Goal: Book appointment/travel/reservation

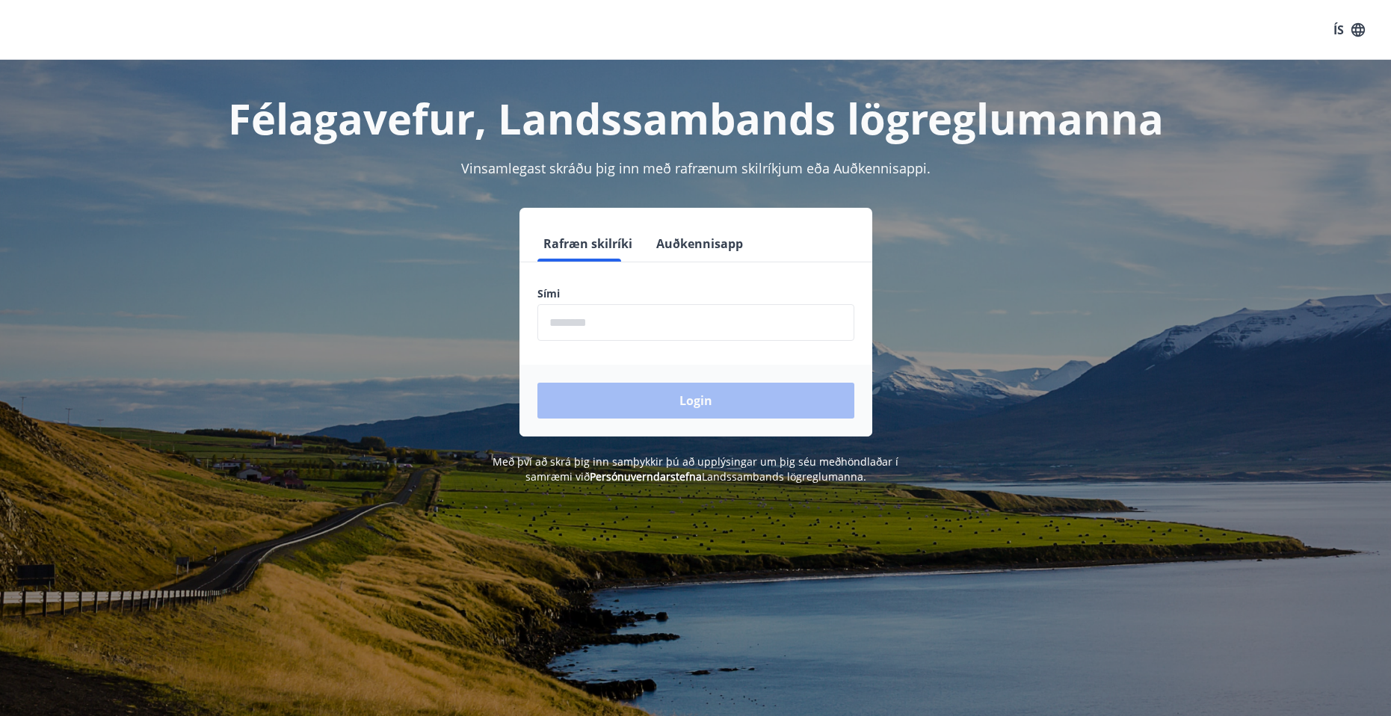
click at [698, 301] on div "Sími ​" at bounding box center [695, 313] width 317 height 55
drag, startPoint x: 711, startPoint y: 312, endPoint x: 714, endPoint y: 320, distance: 8.7
click at [711, 312] on input "phone" at bounding box center [695, 322] width 317 height 37
type input "********"
click at [537, 383] on button "Login" at bounding box center [695, 401] width 317 height 36
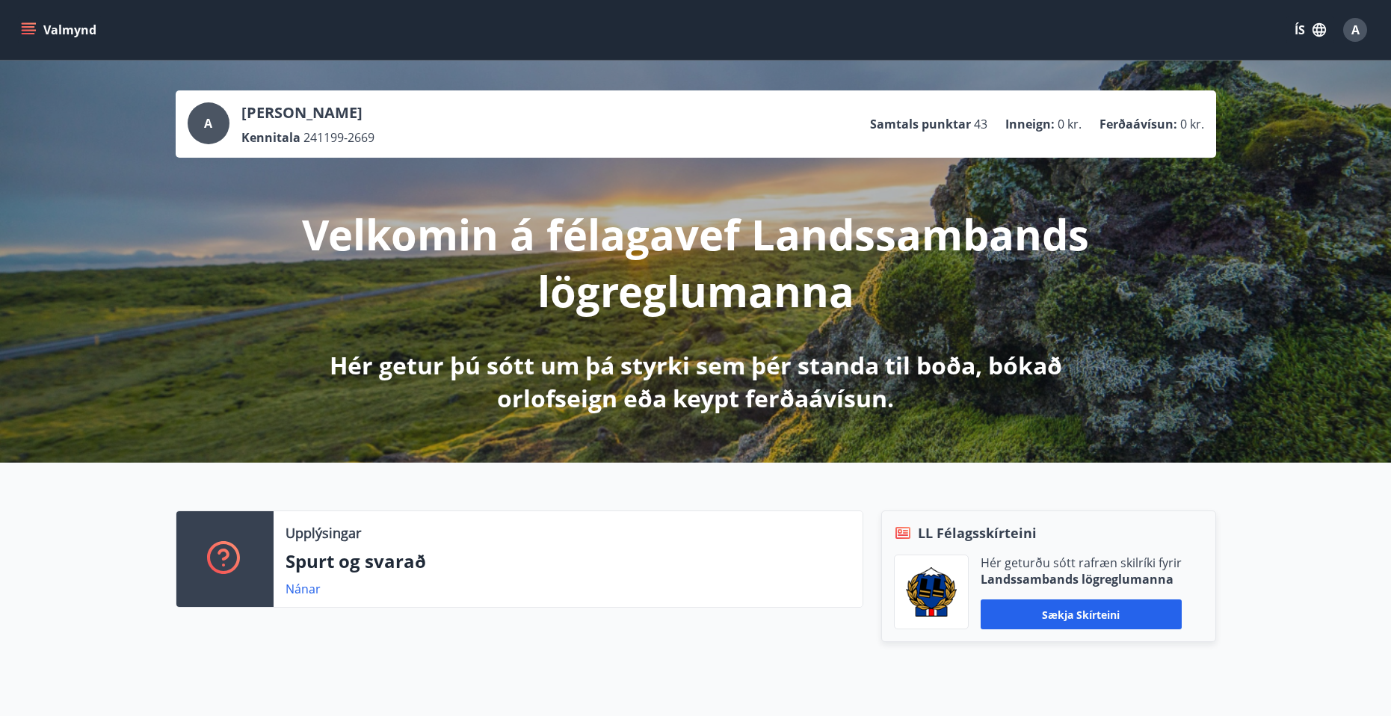
click at [1360, 28] on div "A" at bounding box center [1355, 30] width 24 height 24
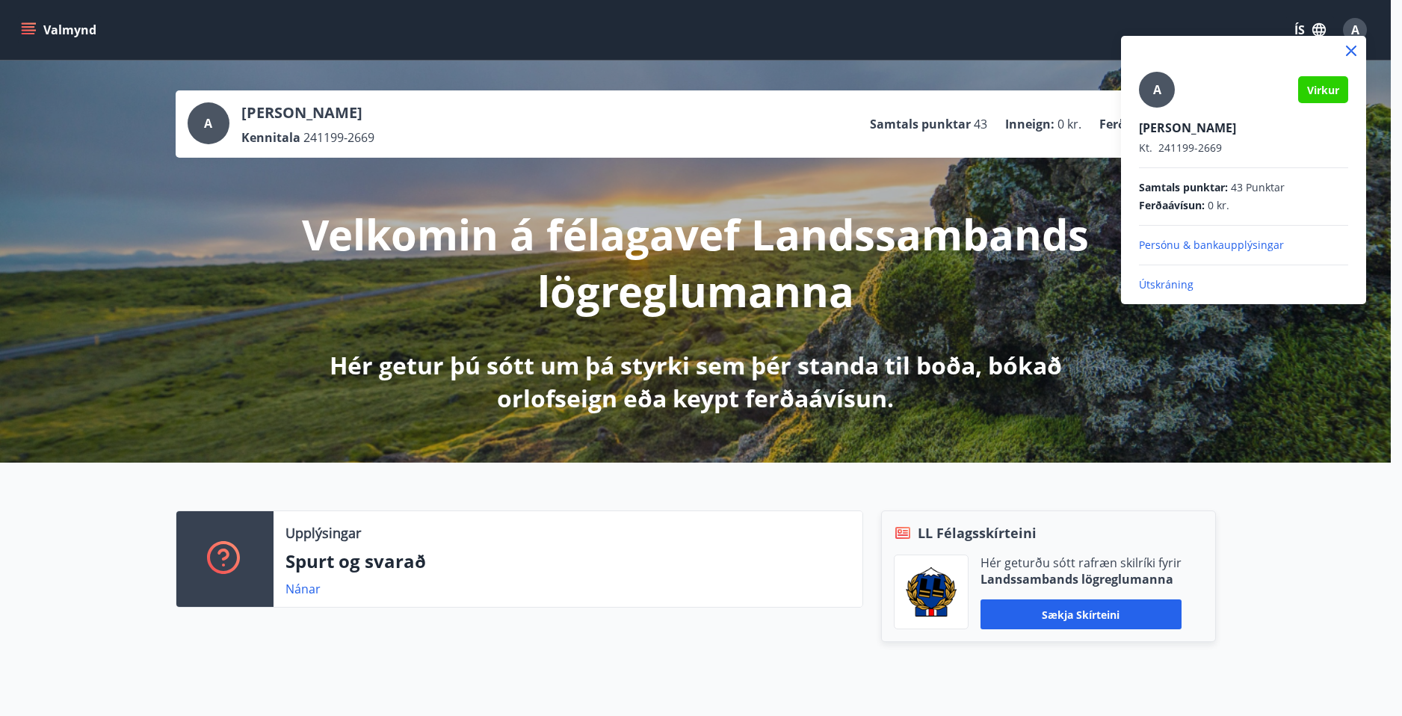
click at [768, 72] on div at bounding box center [701, 358] width 1402 height 716
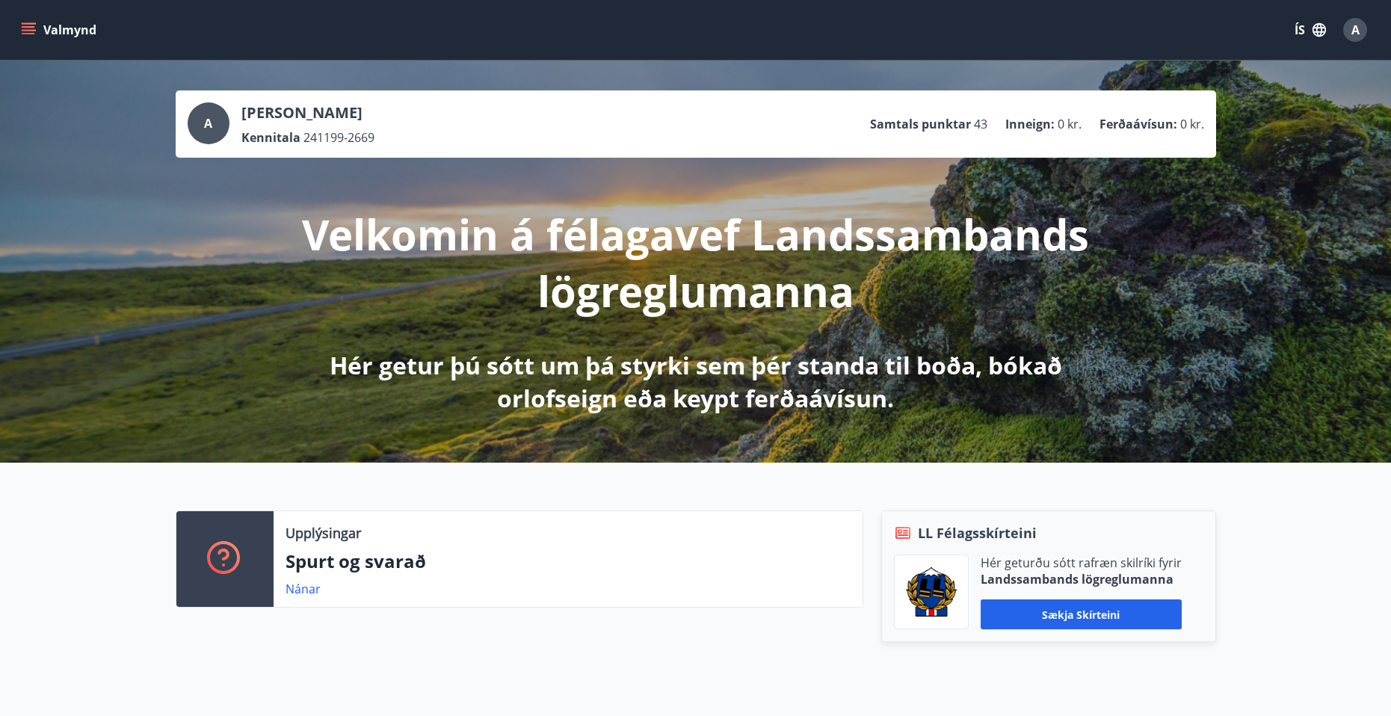
click at [900, 118] on p "Samtals punktar" at bounding box center [920, 124] width 101 height 16
click at [34, 31] on icon "menu" at bounding box center [28, 29] width 15 height 15
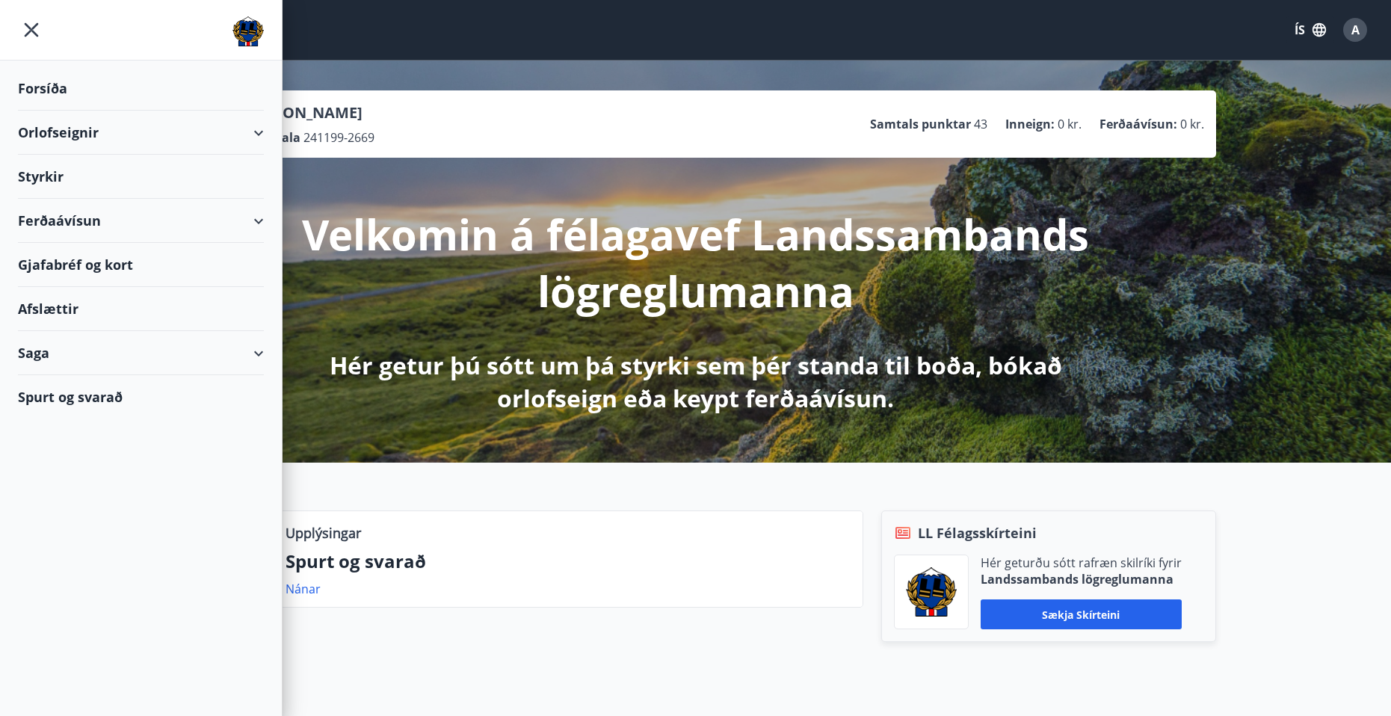
click at [106, 111] on div "Styrkir" at bounding box center [141, 89] width 246 height 44
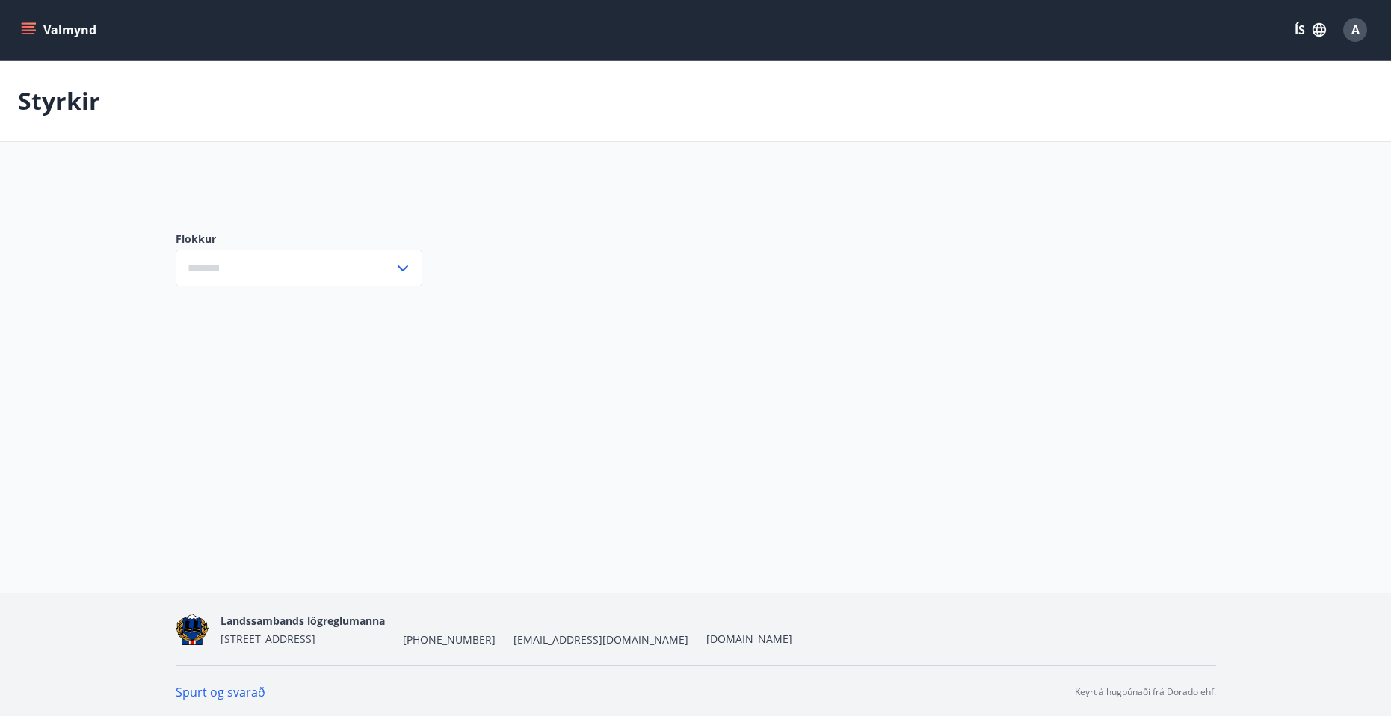
type input "***"
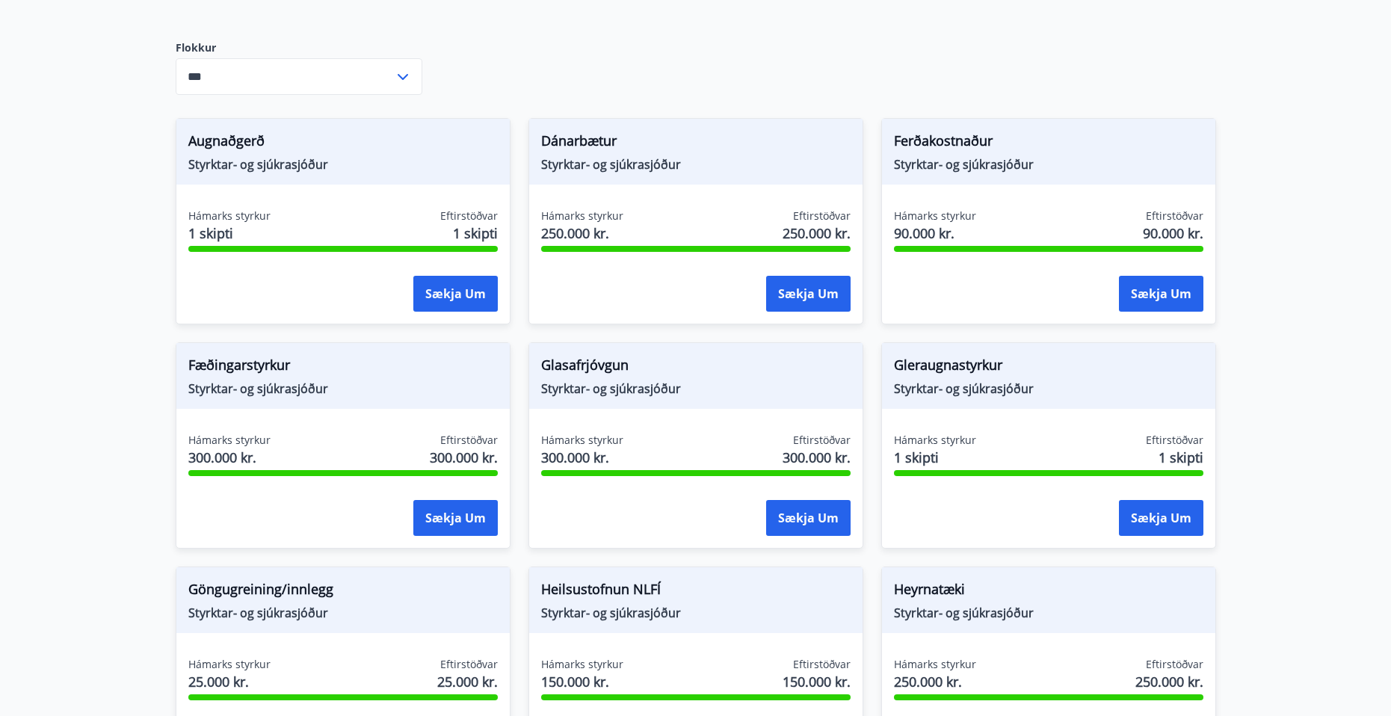
scroll to position [224, 0]
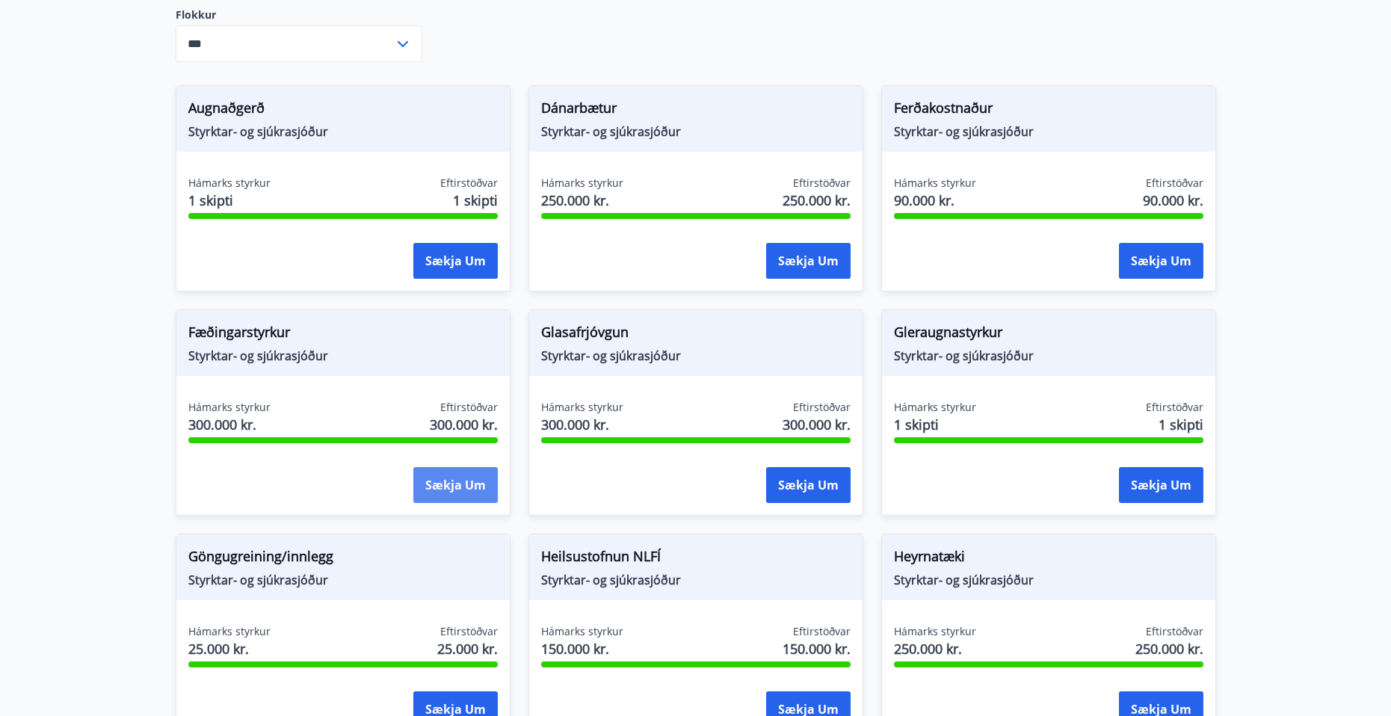
click at [460, 475] on button "Sækja um" at bounding box center [455, 485] width 84 height 36
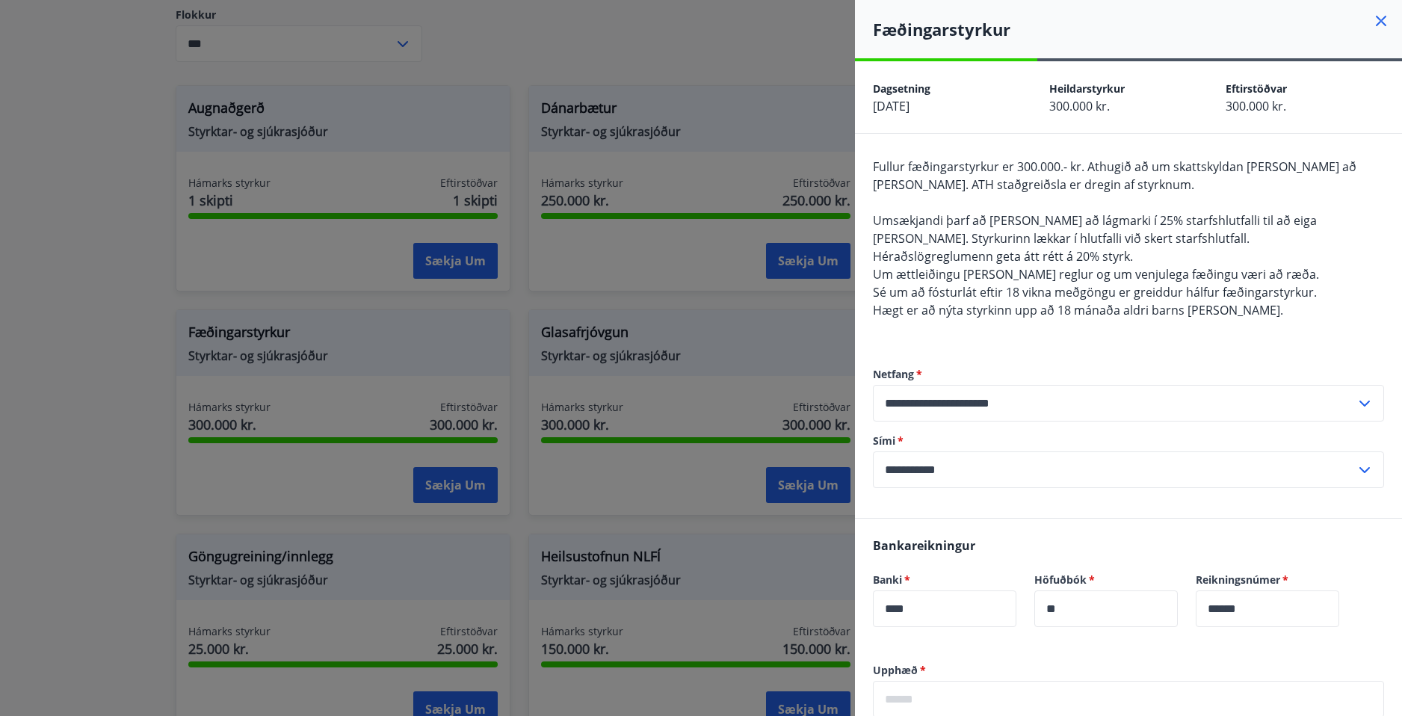
click at [412, 107] on div at bounding box center [701, 358] width 1402 height 716
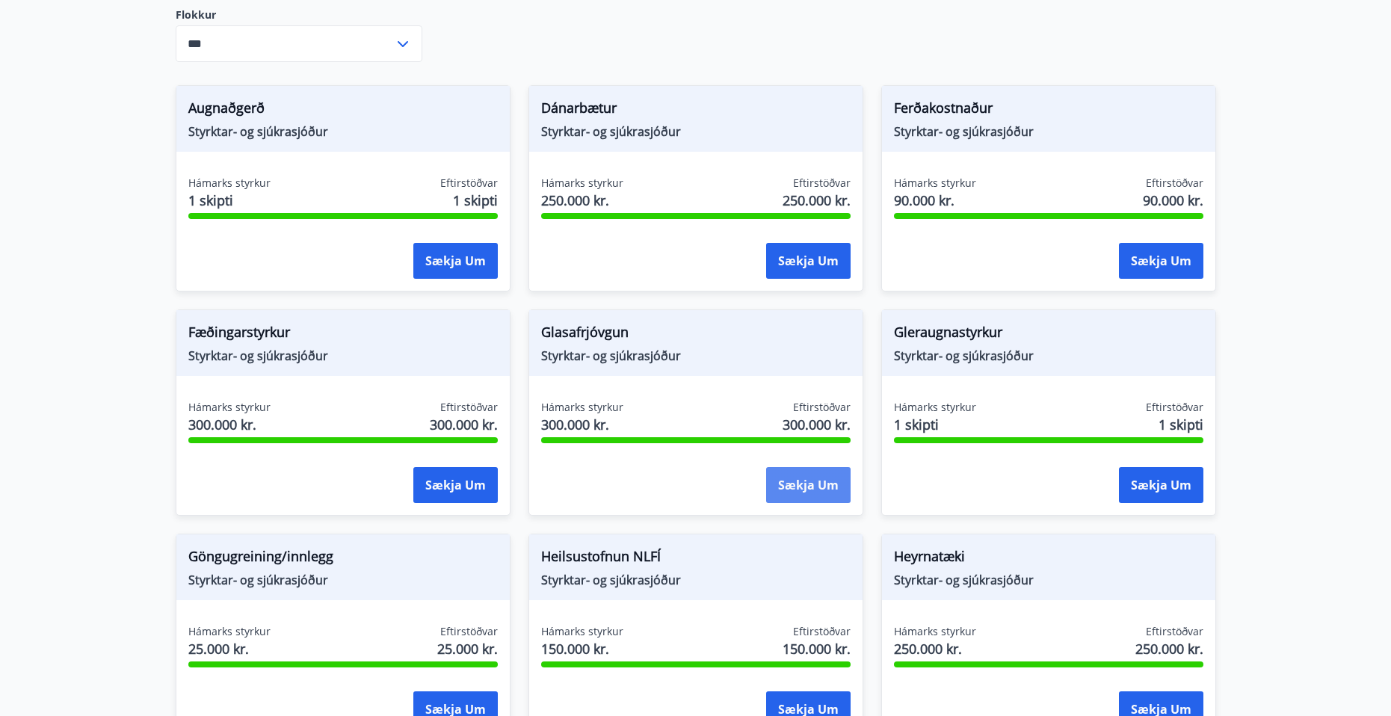
click at [819, 493] on button "Sækja um" at bounding box center [808, 485] width 84 height 36
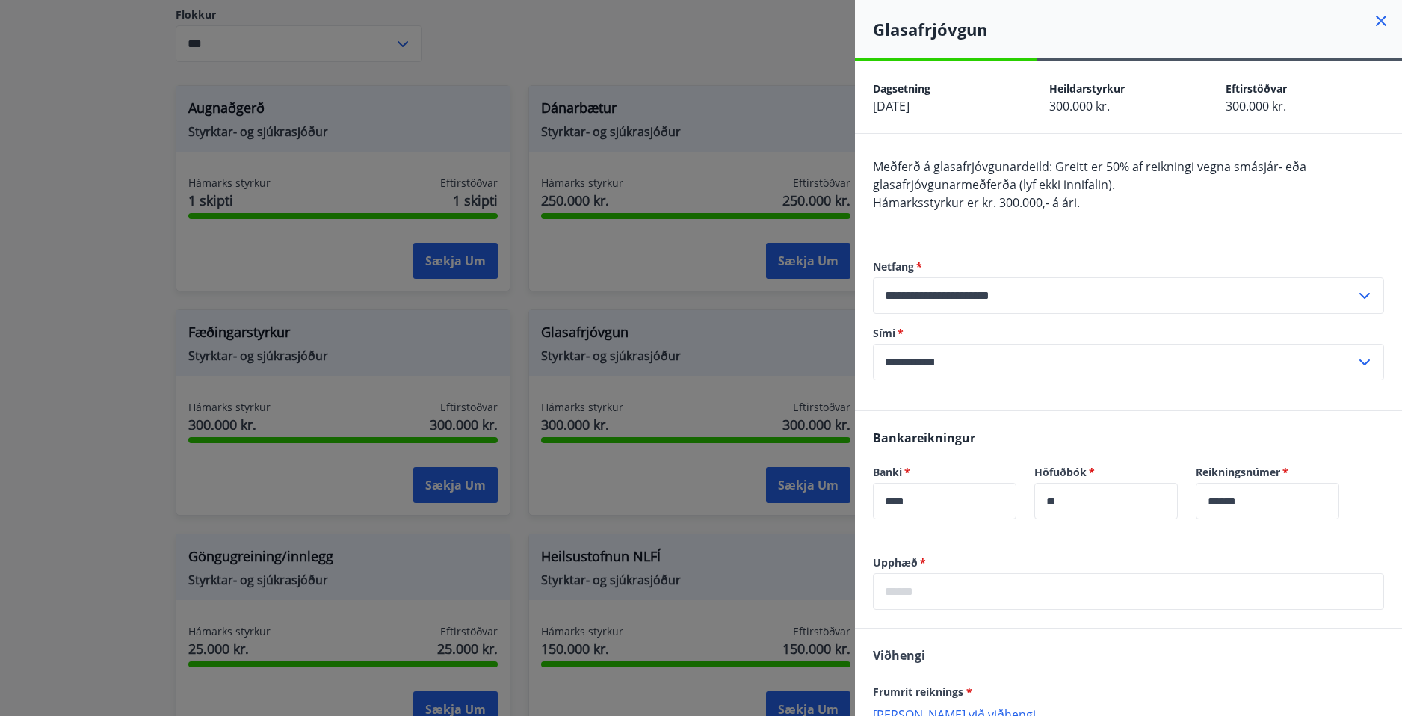
drag, startPoint x: 761, startPoint y: 386, endPoint x: 754, endPoint y: 373, distance: 14.7
click at [762, 384] on div at bounding box center [701, 358] width 1402 height 716
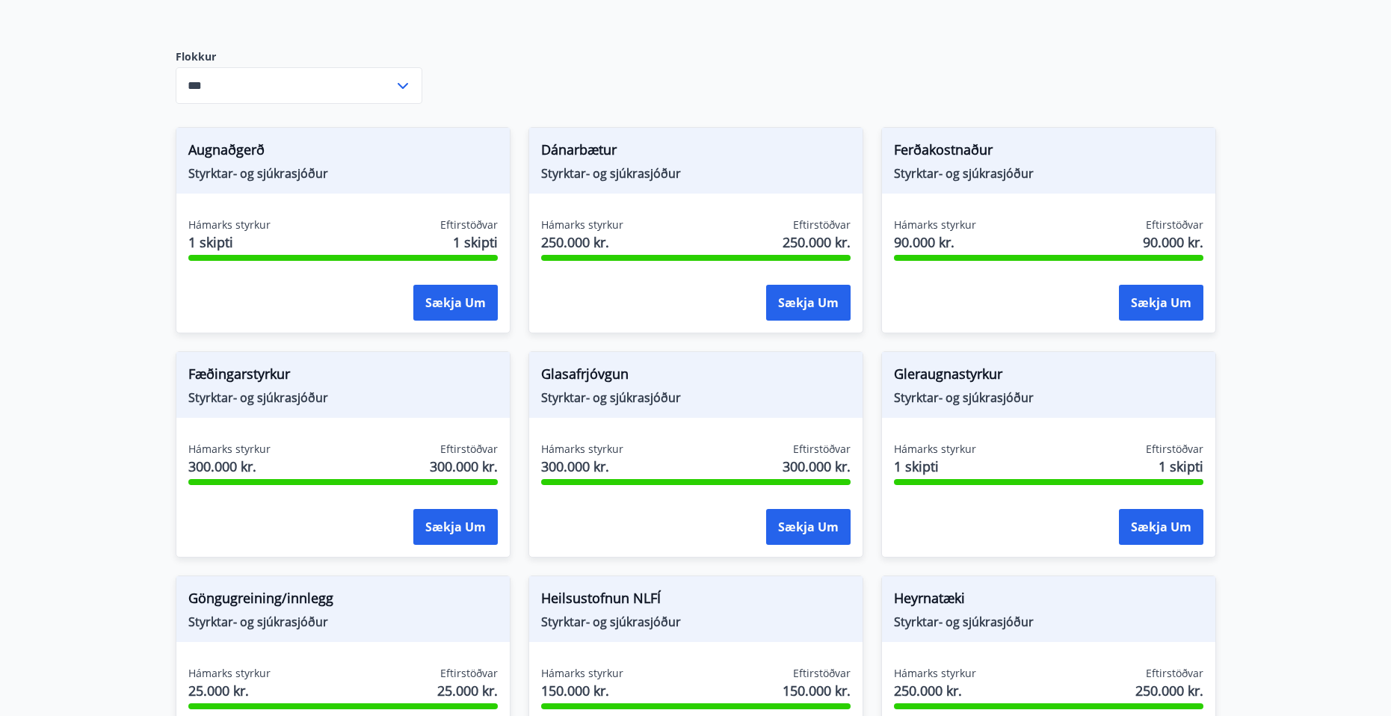
scroll to position [150, 0]
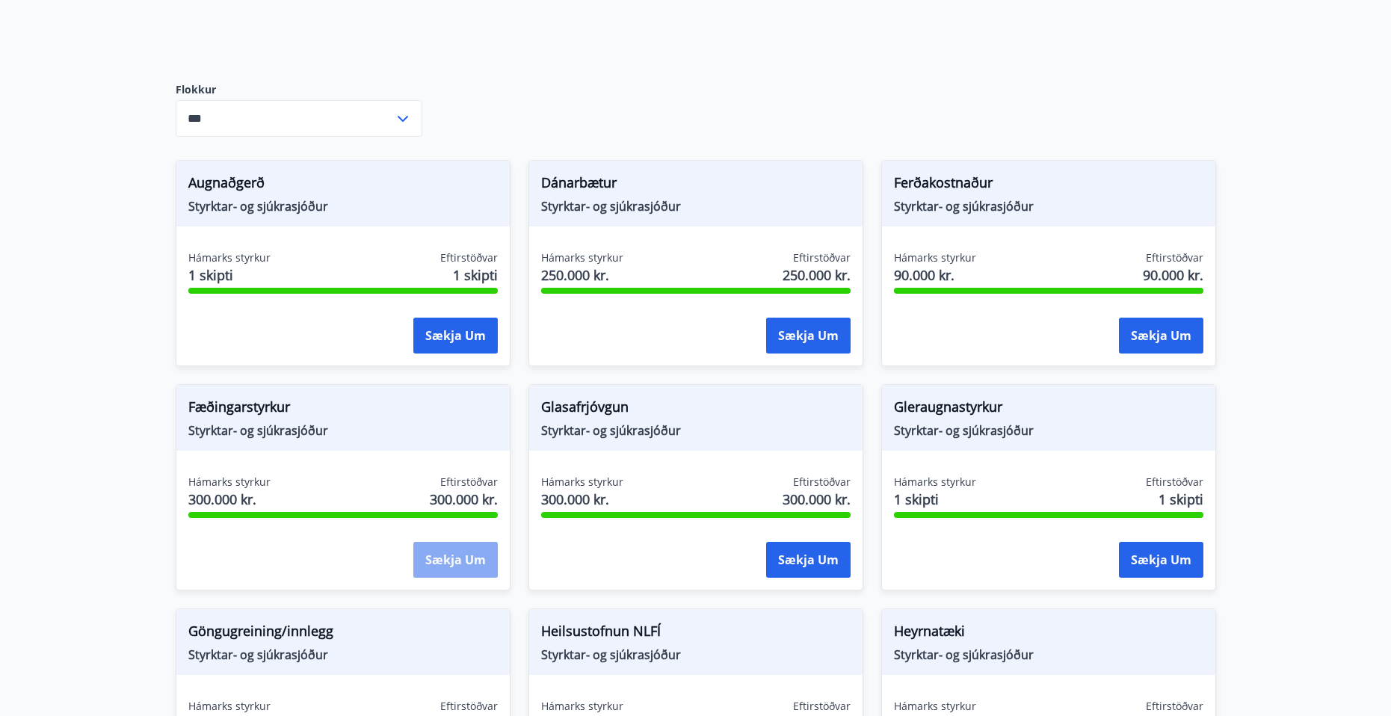
click at [465, 555] on button "Sækja um" at bounding box center [455, 560] width 84 height 36
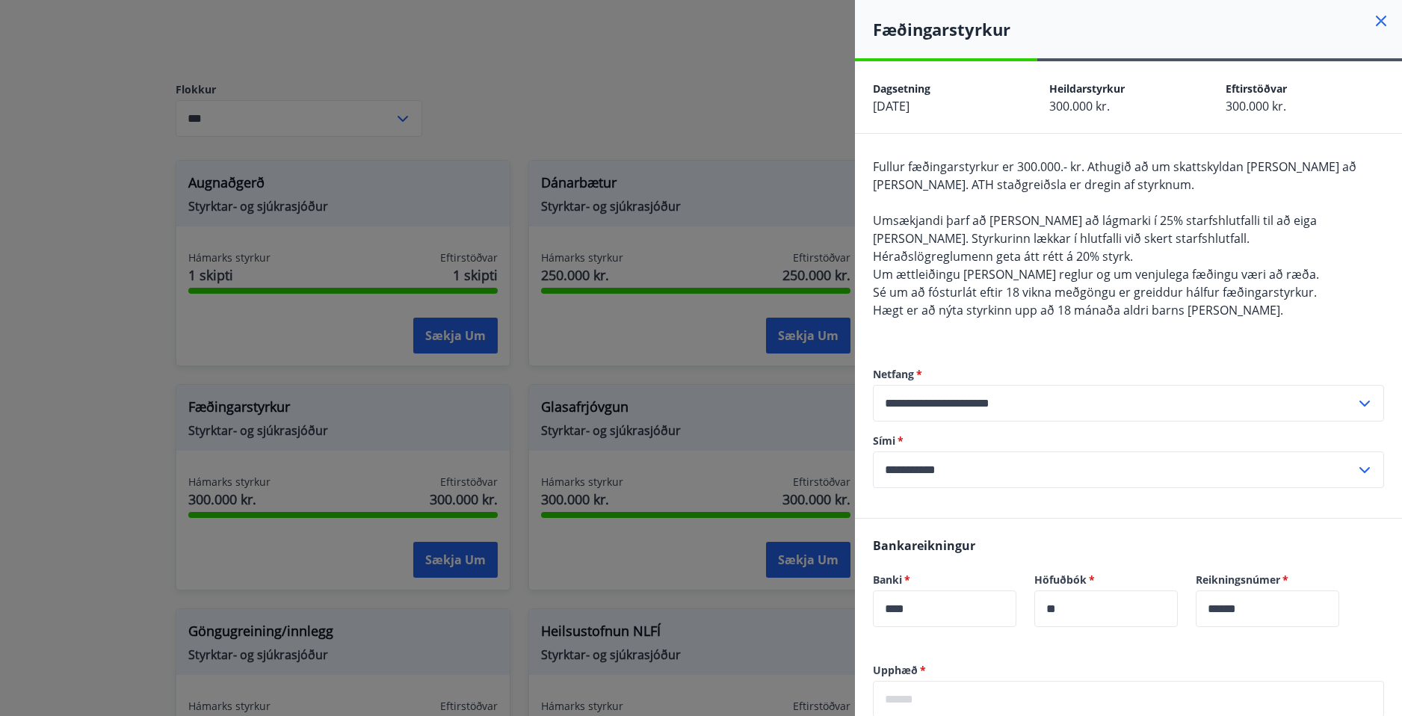
click at [579, 178] on div at bounding box center [701, 358] width 1402 height 716
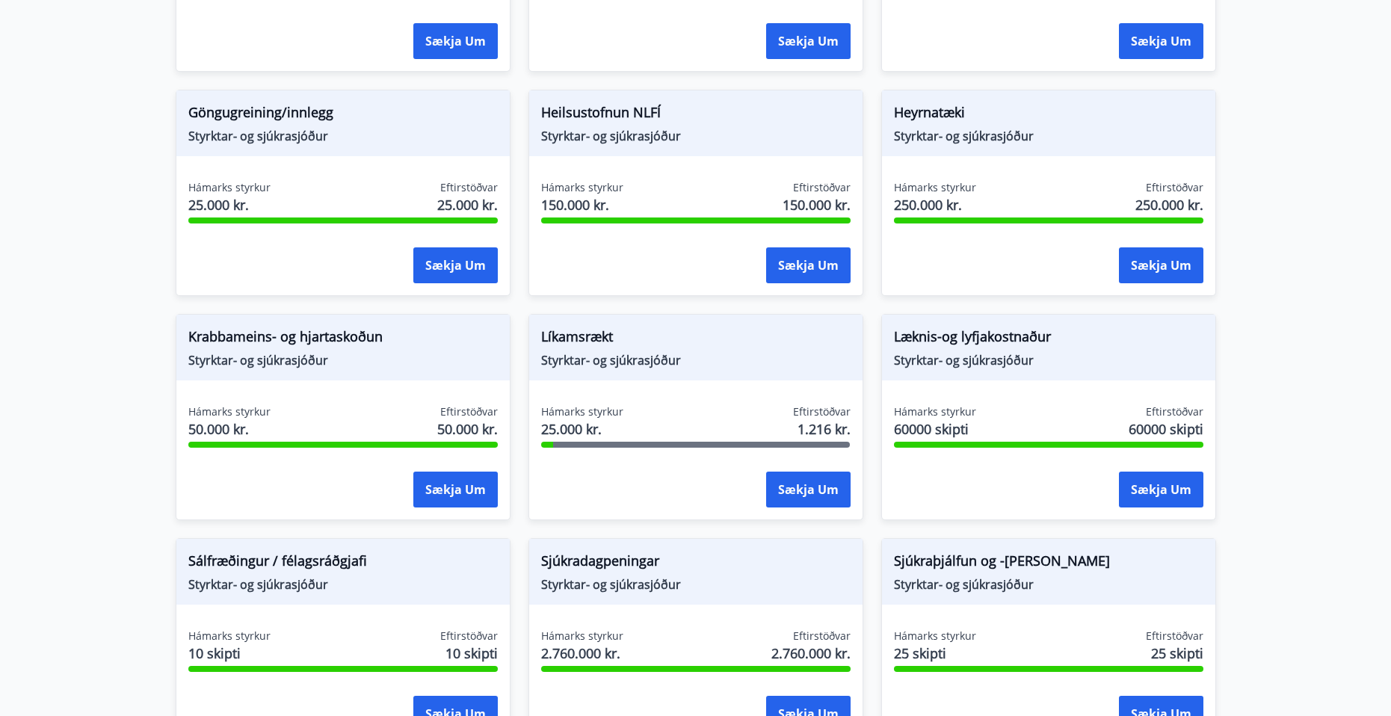
scroll to position [673, 0]
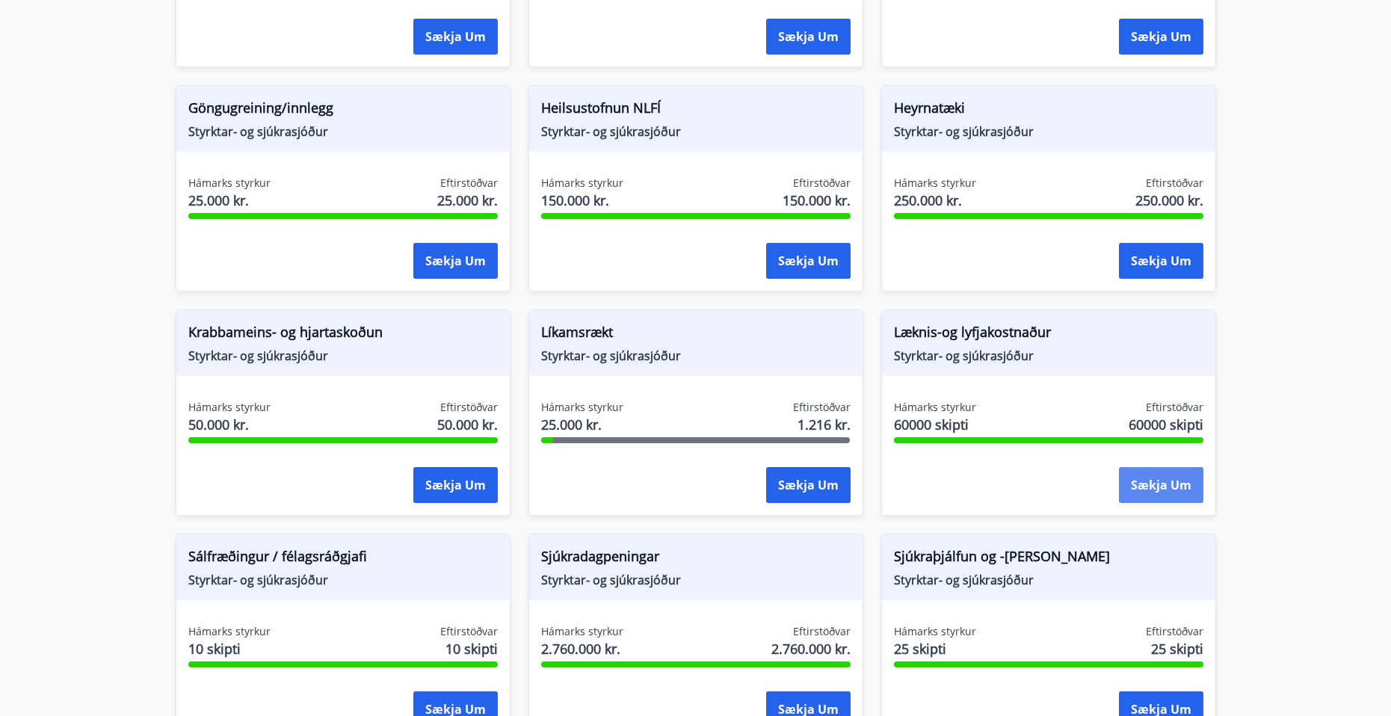
click at [1195, 490] on button "Sækja um" at bounding box center [1161, 485] width 84 height 36
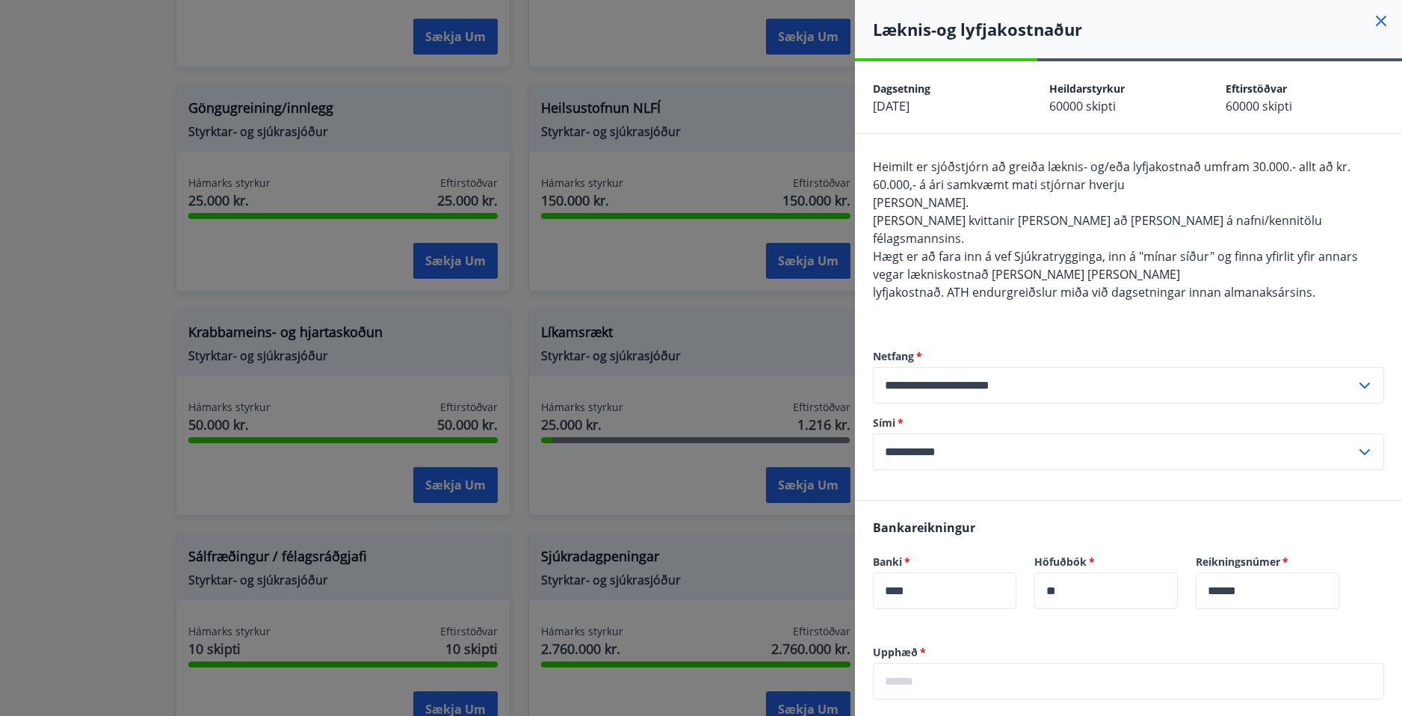
click at [756, 240] on div at bounding box center [701, 358] width 1402 height 716
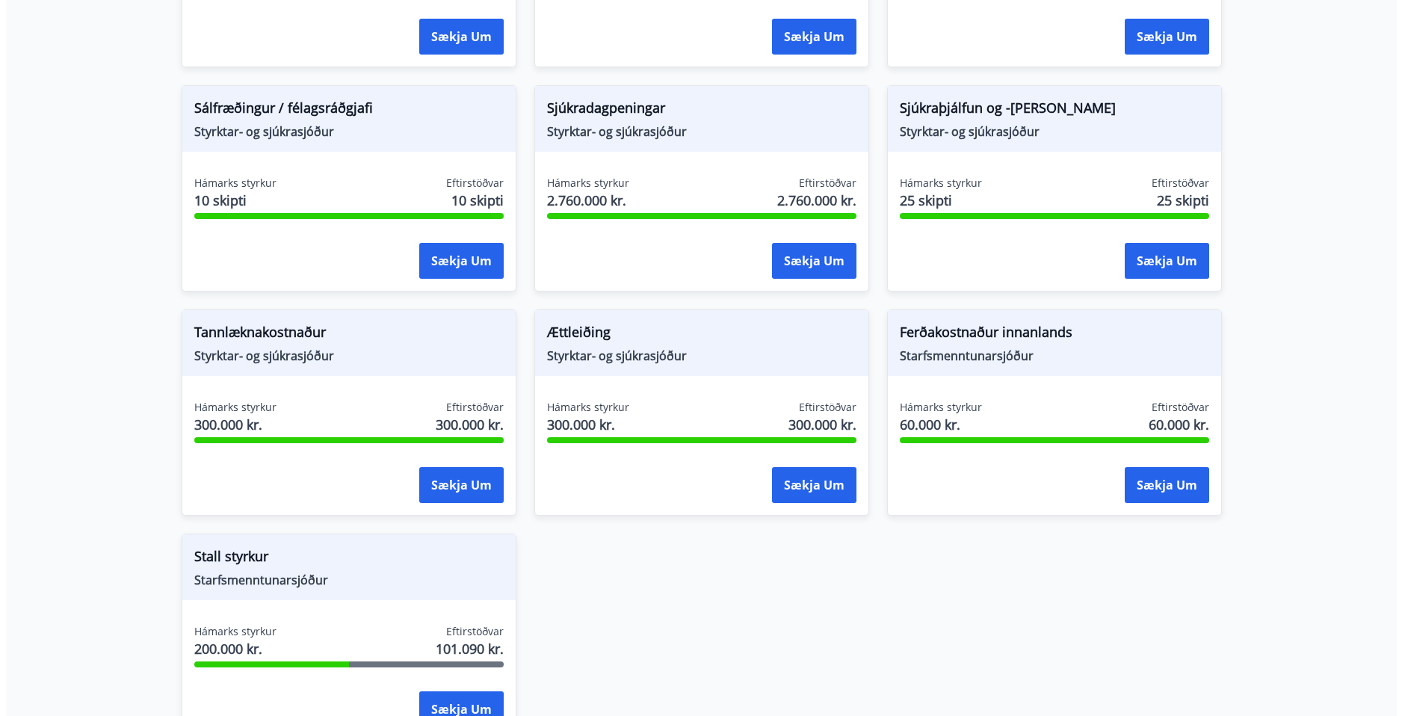
scroll to position [1196, 0]
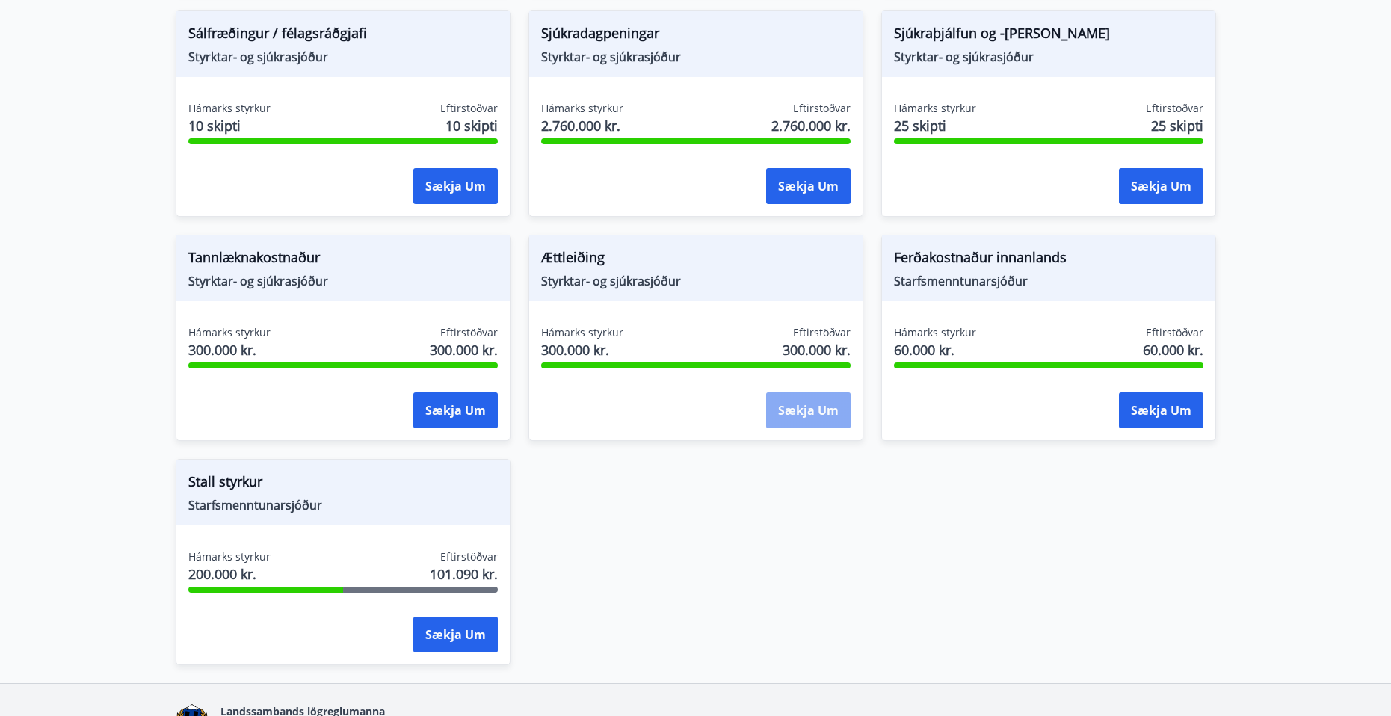
click at [807, 405] on button "Sækja um" at bounding box center [808, 410] width 84 height 36
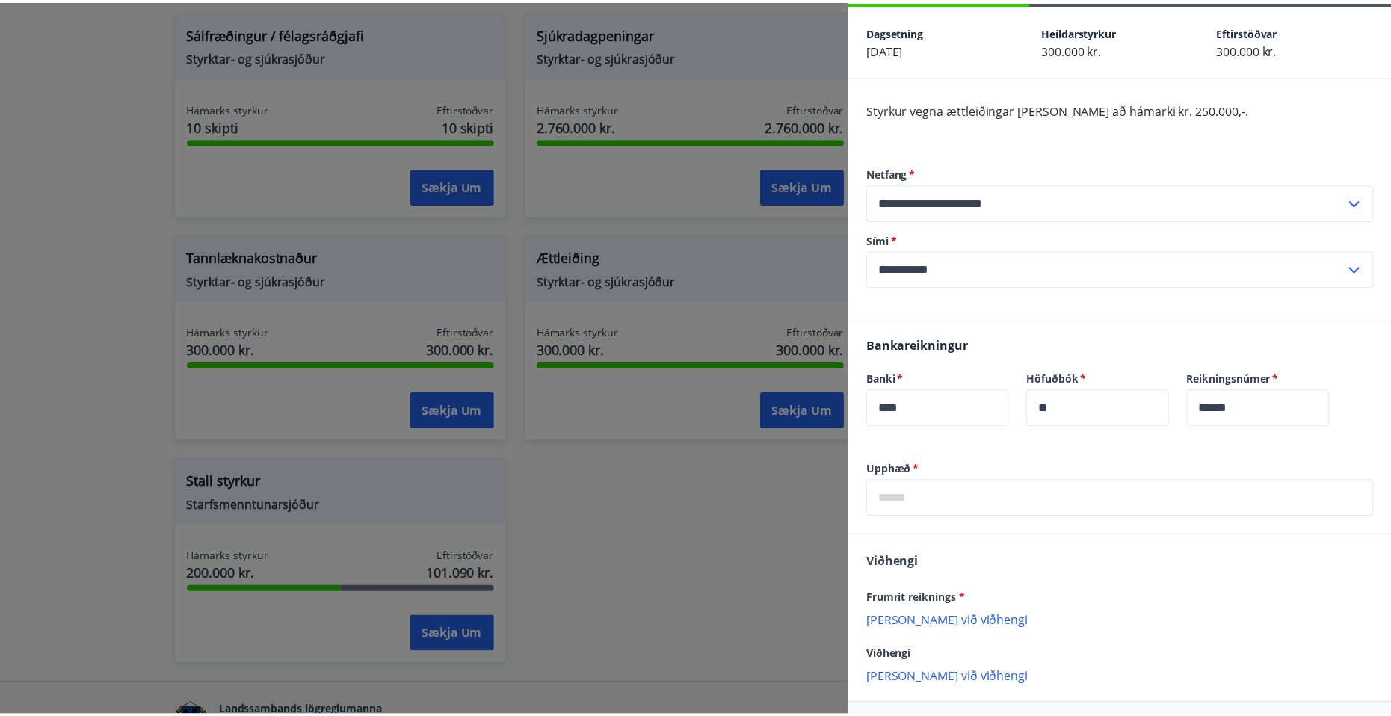
scroll to position [0, 0]
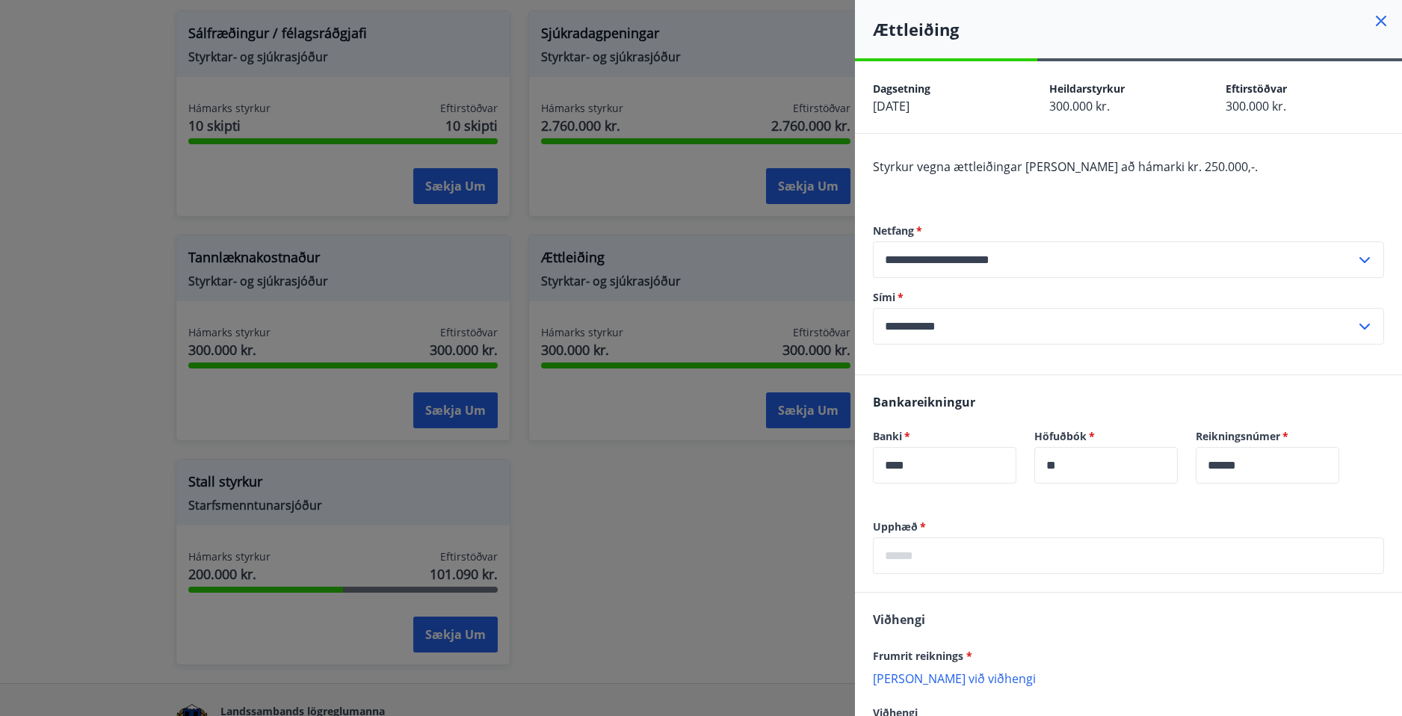
drag, startPoint x: 768, startPoint y: 466, endPoint x: 771, endPoint y: 457, distance: 9.7
click at [773, 462] on div at bounding box center [701, 358] width 1402 height 716
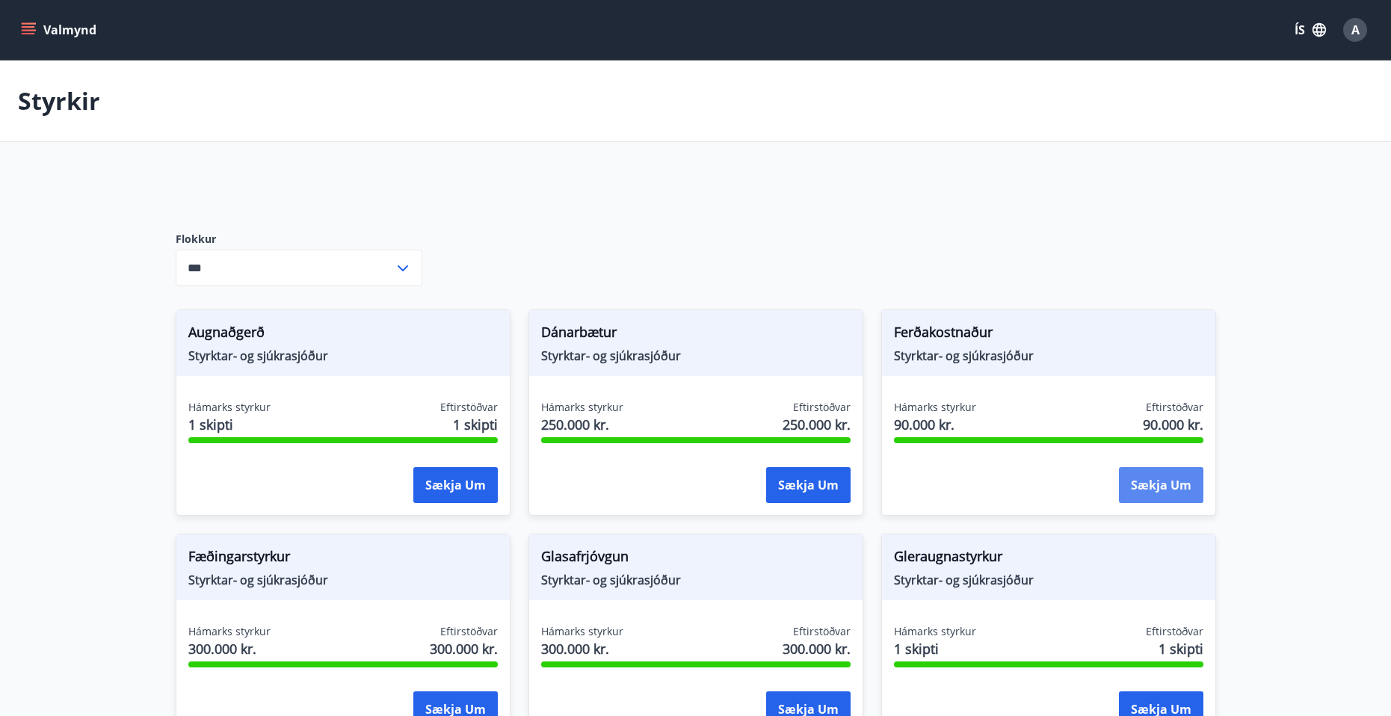
click at [1169, 487] on button "Sækja um" at bounding box center [1161, 485] width 84 height 36
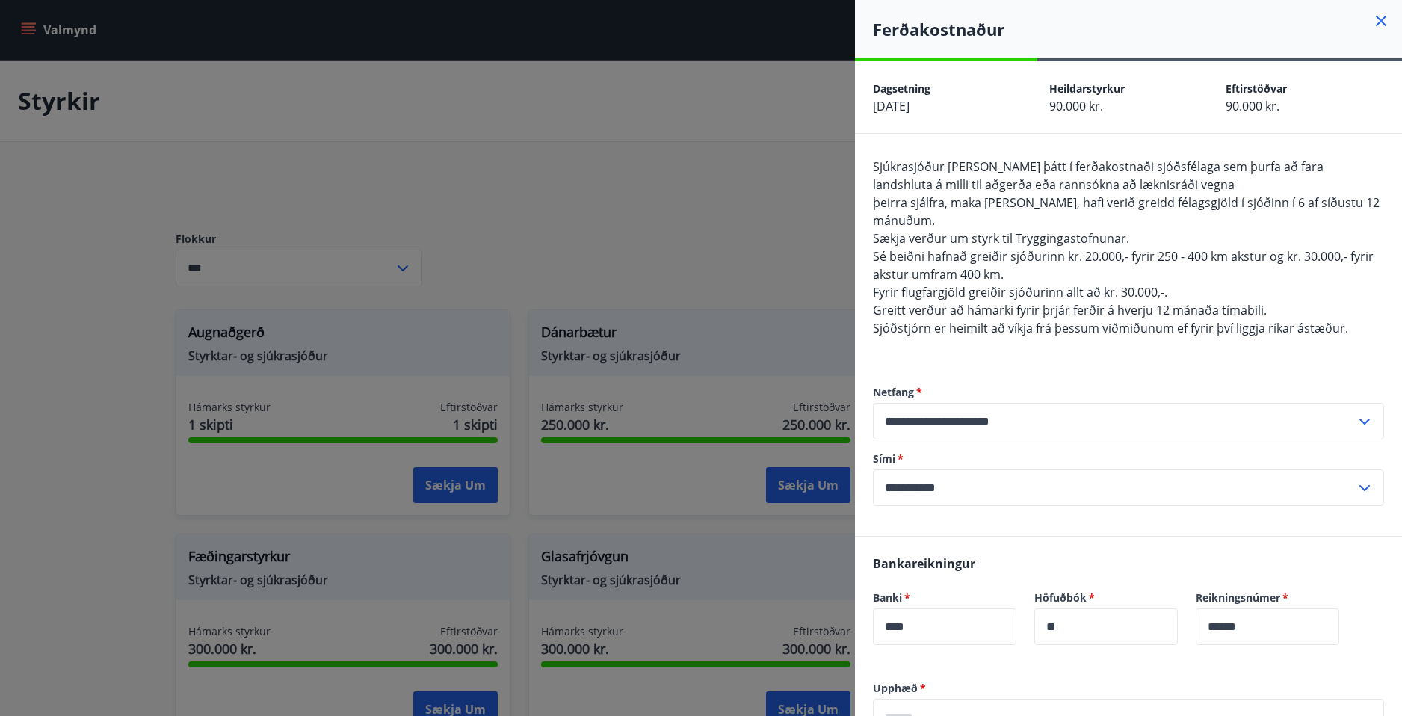
click at [786, 202] on div at bounding box center [701, 358] width 1402 height 716
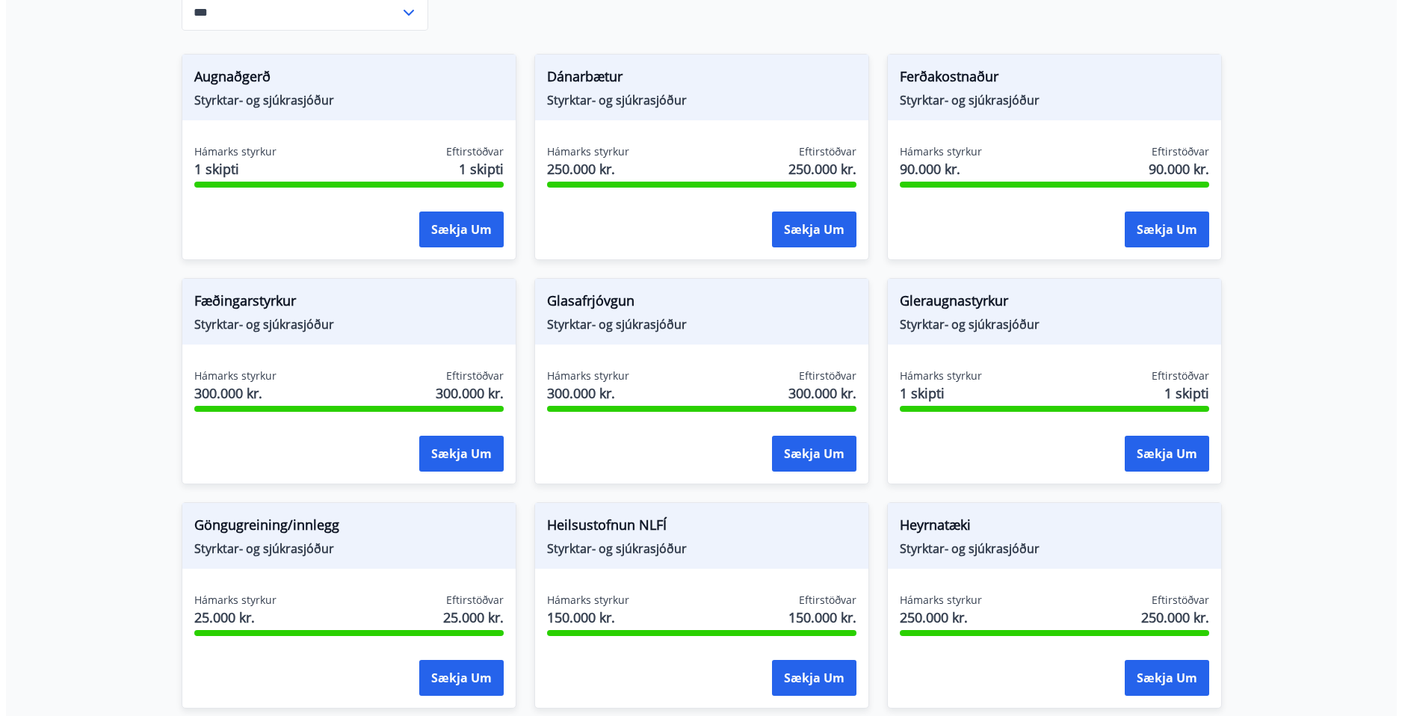
scroll to position [1289, 0]
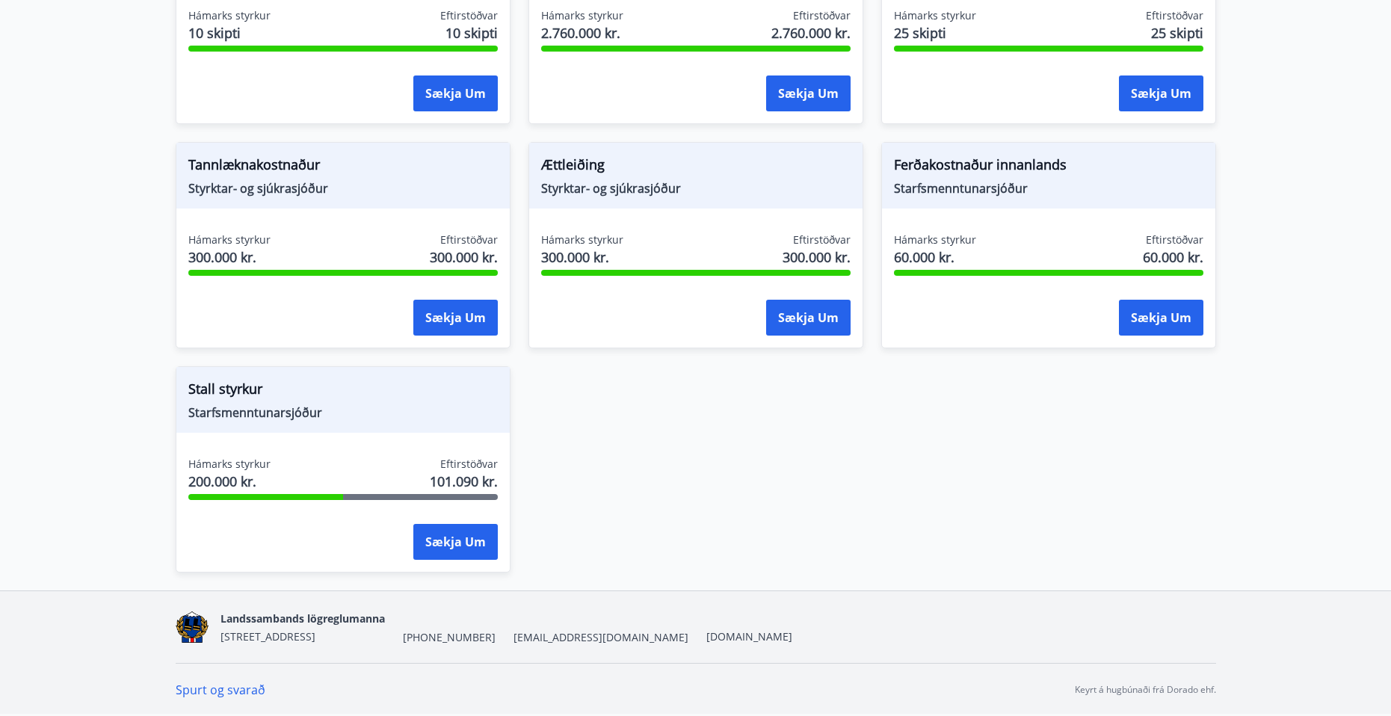
drag, startPoint x: 985, startPoint y: 389, endPoint x: 993, endPoint y: 469, distance: 80.4
click at [1152, 317] on button "Sækja um" at bounding box center [1161, 318] width 84 height 36
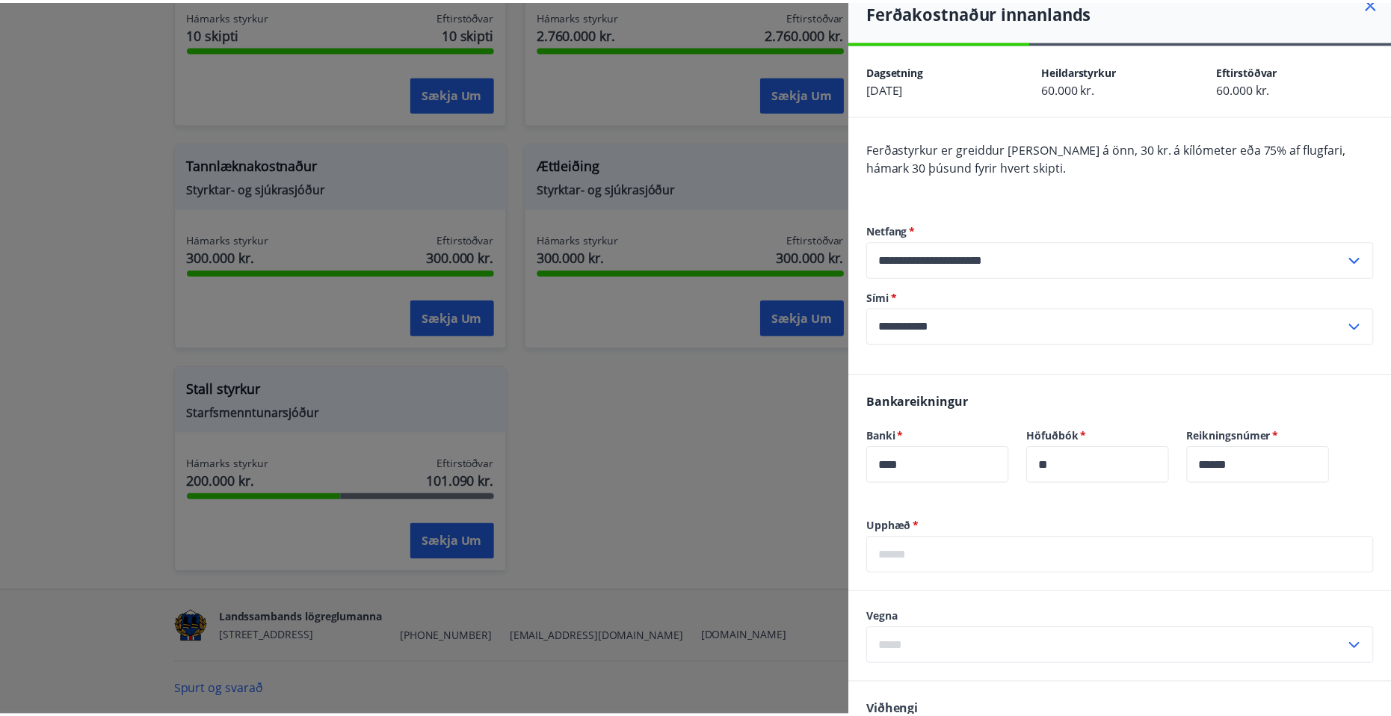
scroll to position [0, 0]
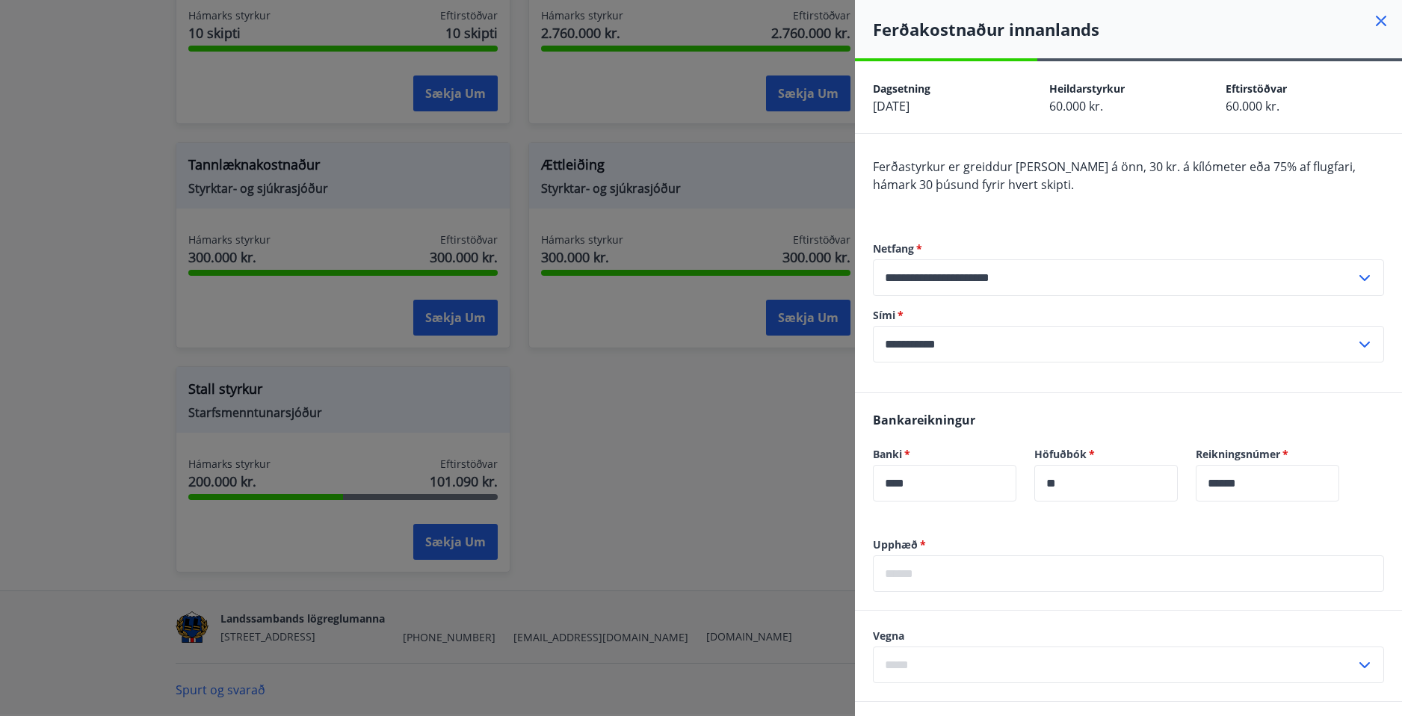
click at [756, 416] on div at bounding box center [701, 358] width 1402 height 716
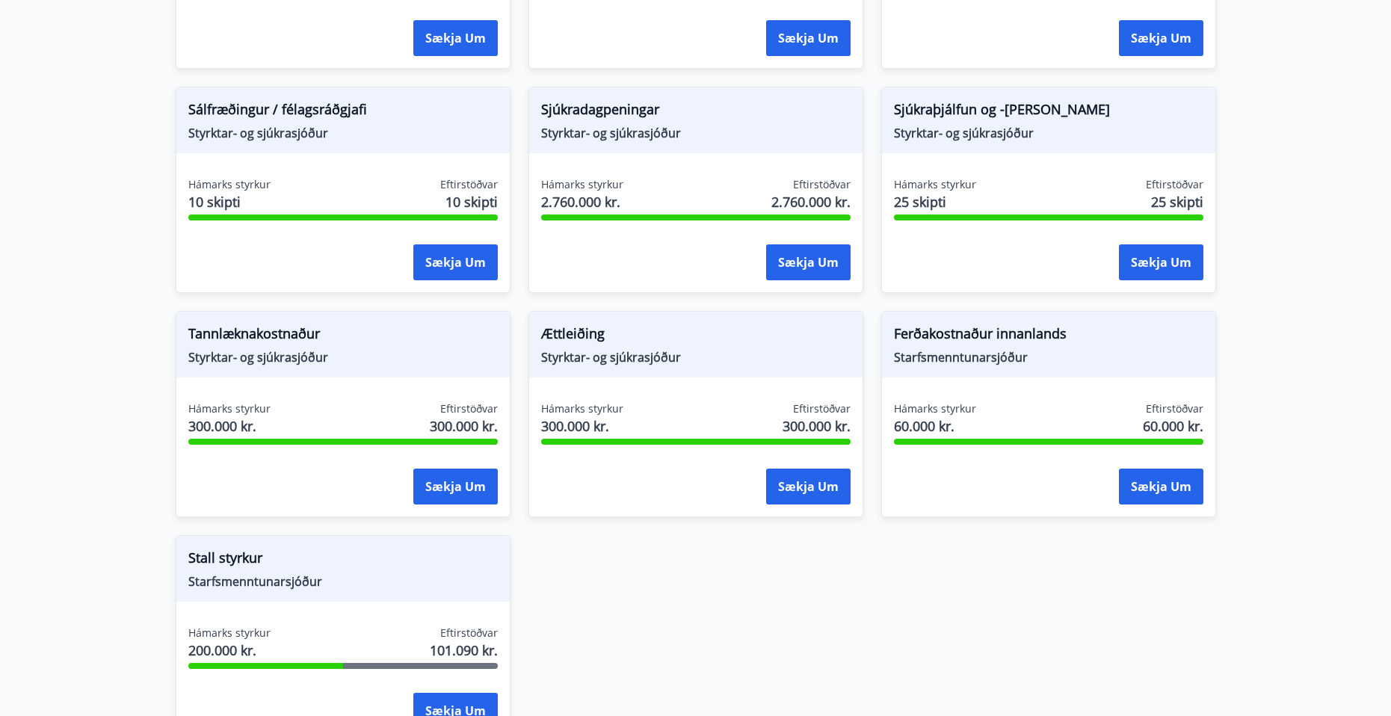
drag, startPoint x: 786, startPoint y: 427, endPoint x: 780, endPoint y: 416, distance: 12.7
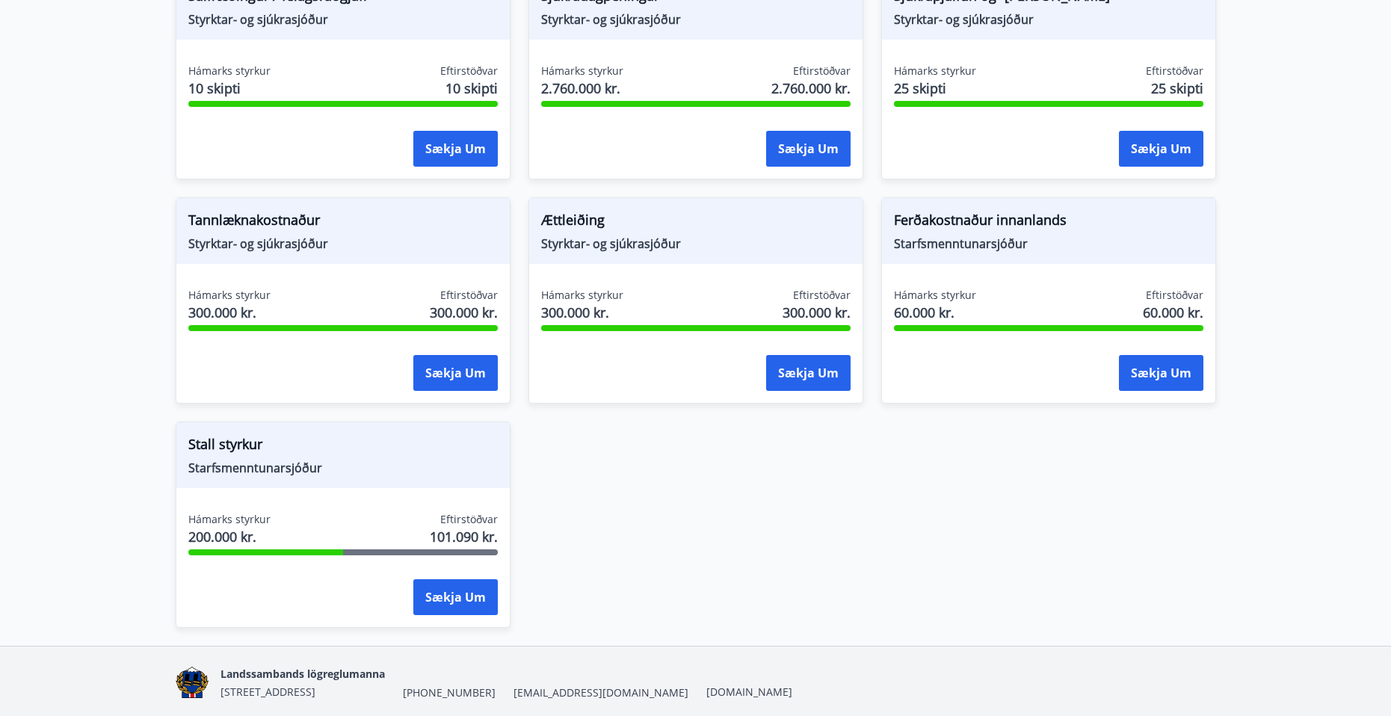
scroll to position [1289, 0]
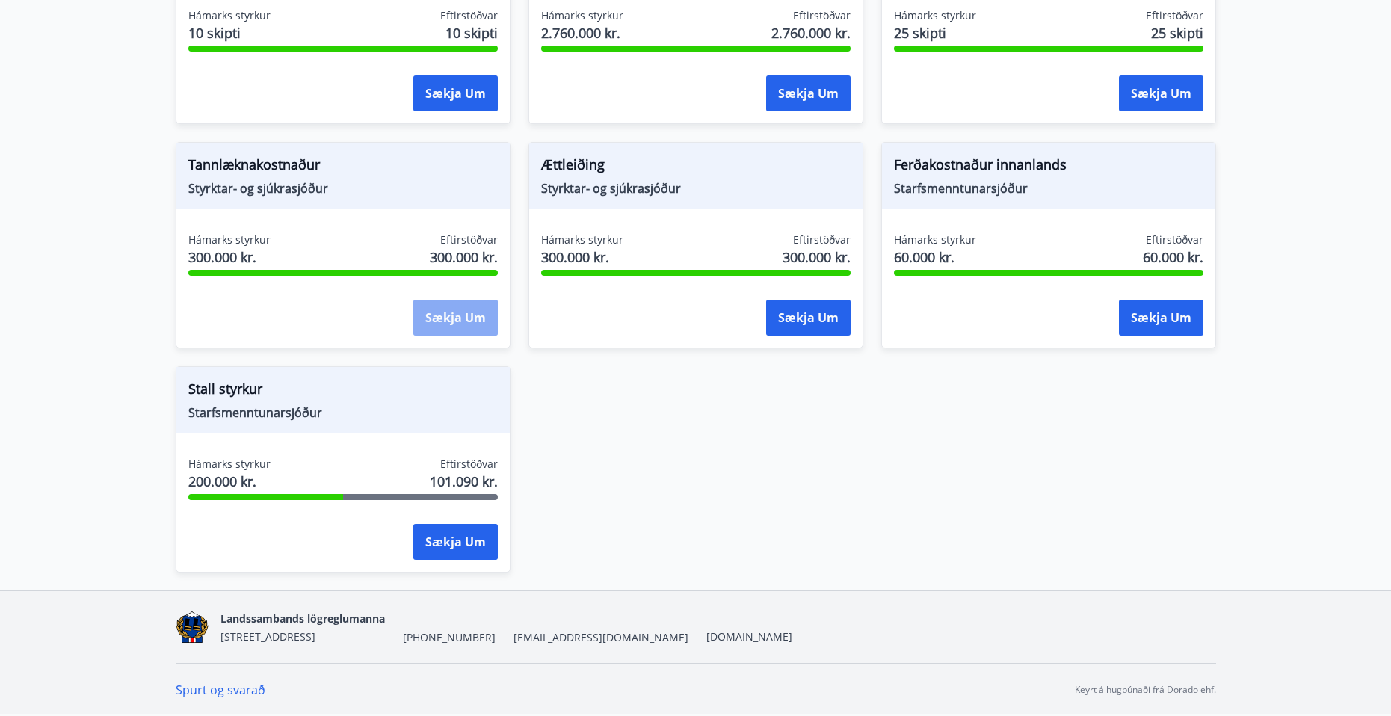
click at [463, 329] on button "Sækja um" at bounding box center [455, 318] width 84 height 36
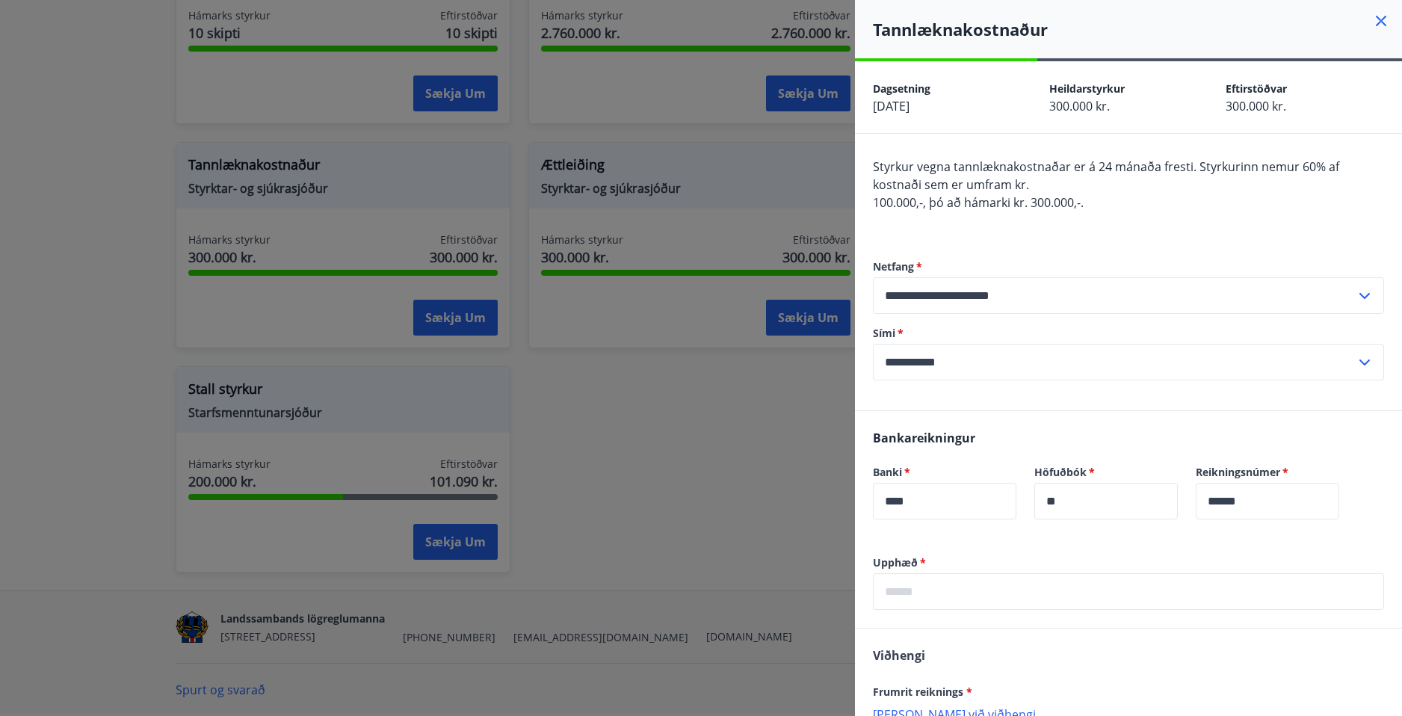
drag, startPoint x: 730, startPoint y: 526, endPoint x: 679, endPoint y: 483, distance: 66.3
click at [716, 523] on div at bounding box center [701, 358] width 1402 height 716
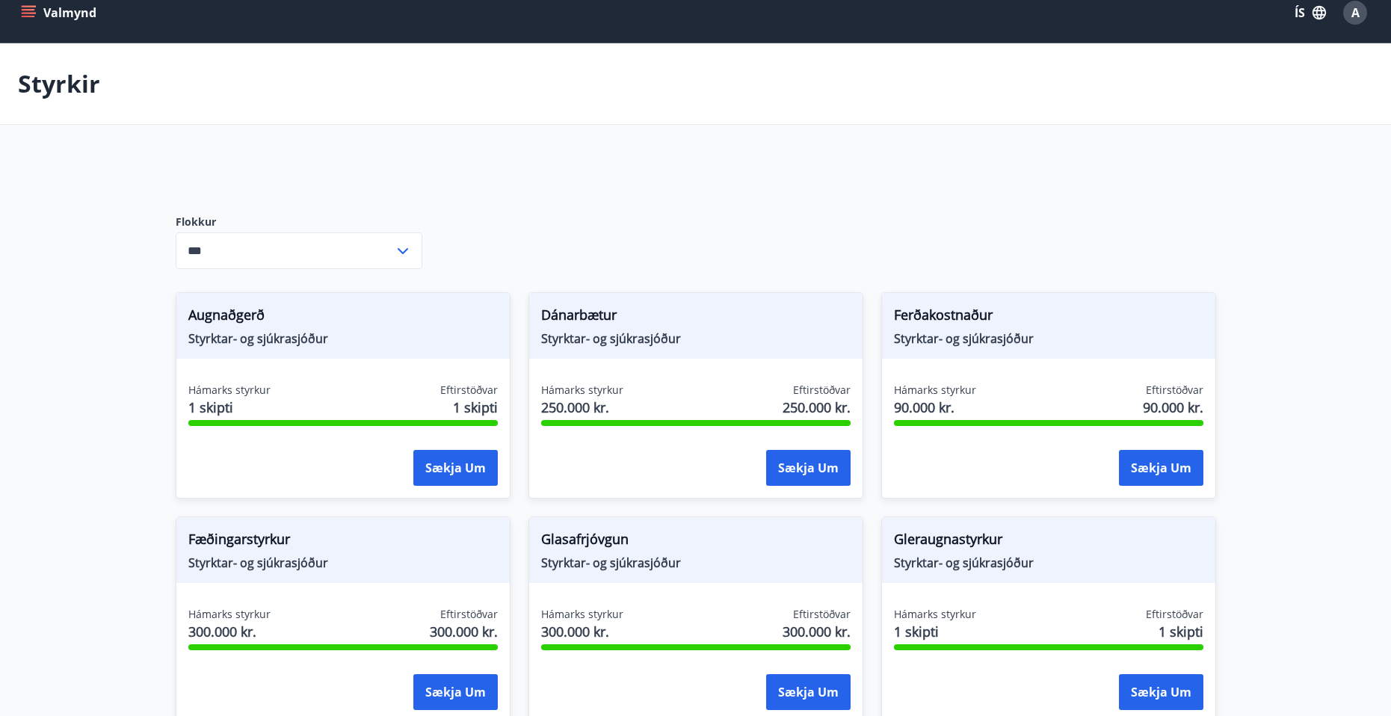
scroll to position [0, 0]
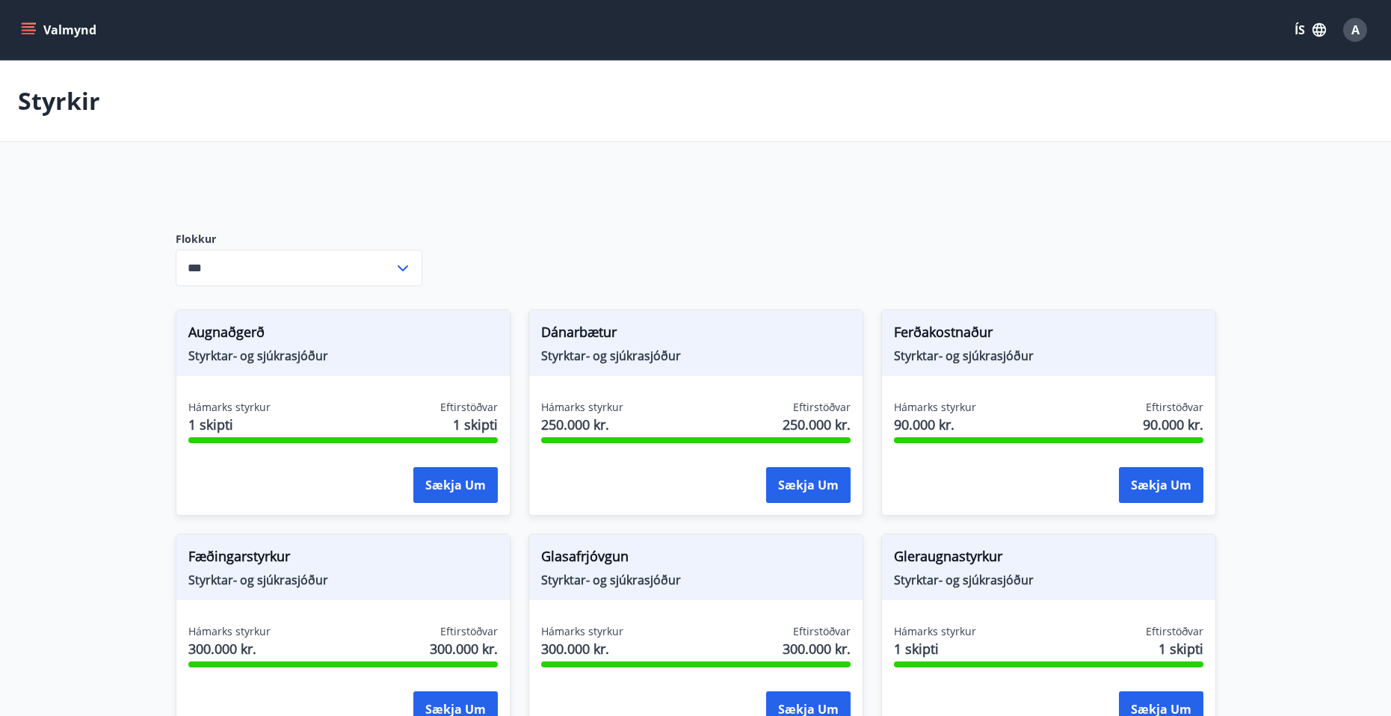
click at [34, 19] on button "Valmynd" at bounding box center [60, 29] width 84 height 27
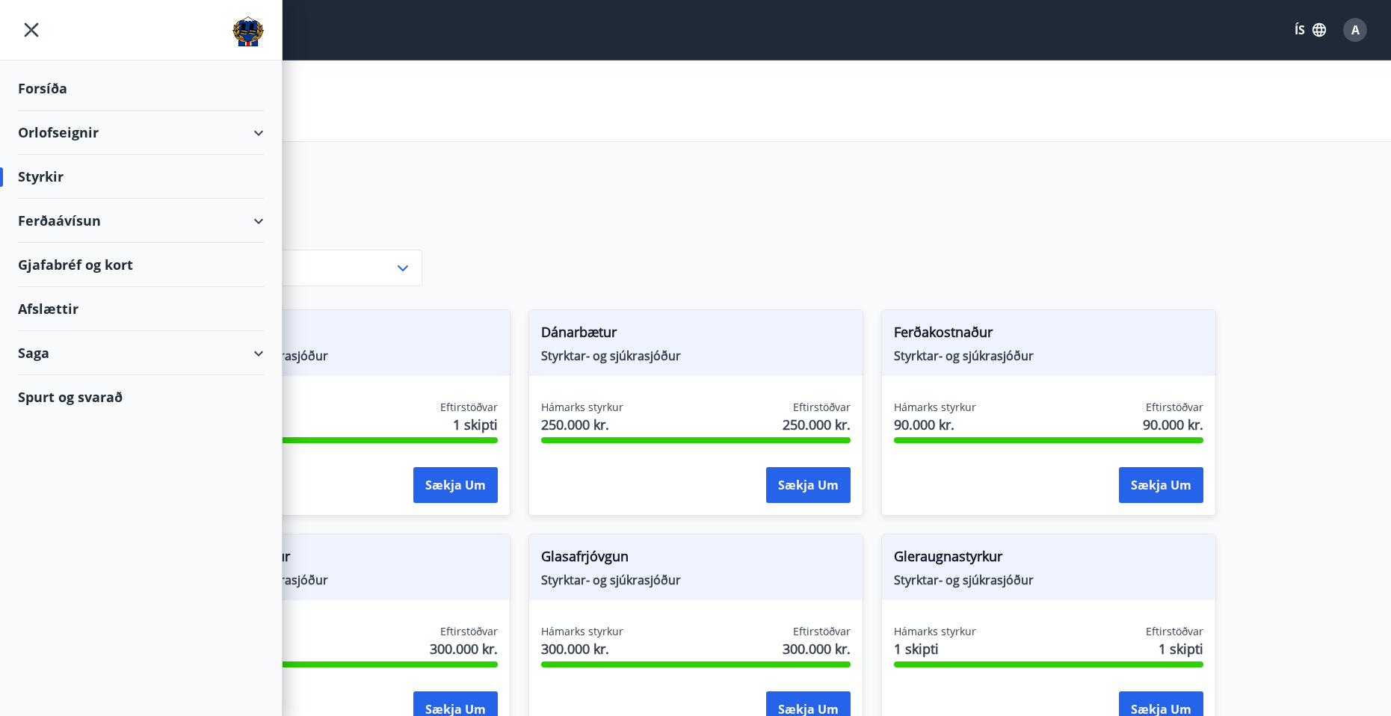
click at [150, 269] on div "Gjafabréf og kort" at bounding box center [141, 265] width 246 height 44
click at [262, 239] on div "Ferðaávísun" at bounding box center [141, 221] width 246 height 44
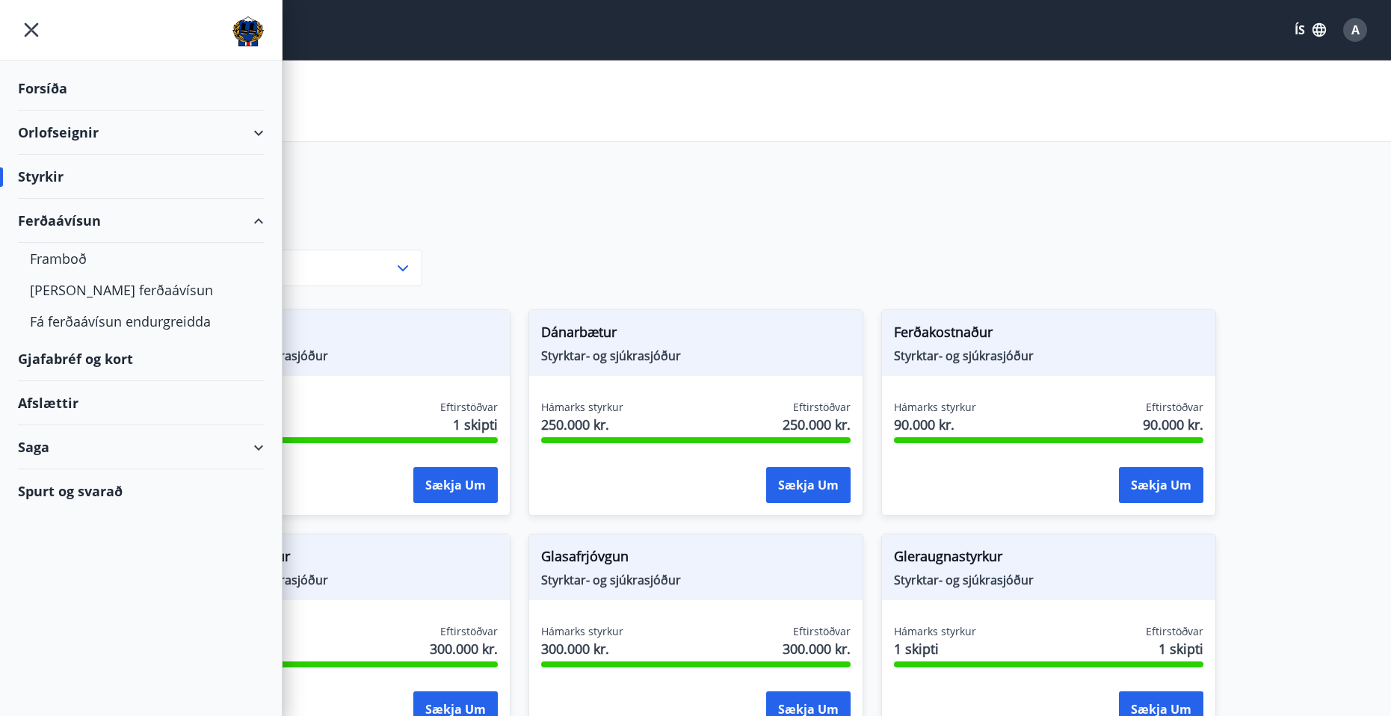
click at [259, 227] on div "Ferðaávísun" at bounding box center [141, 221] width 246 height 44
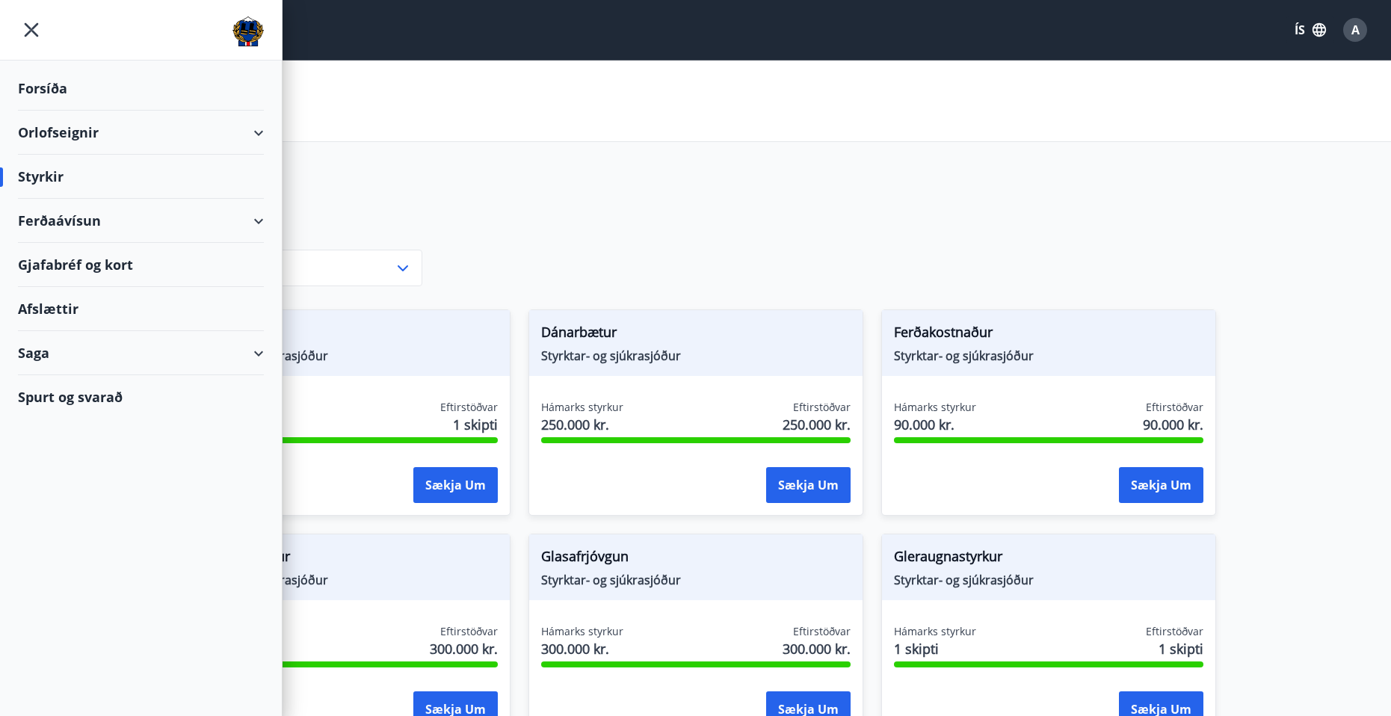
click at [262, 132] on div "Orlofseignir" at bounding box center [141, 133] width 246 height 44
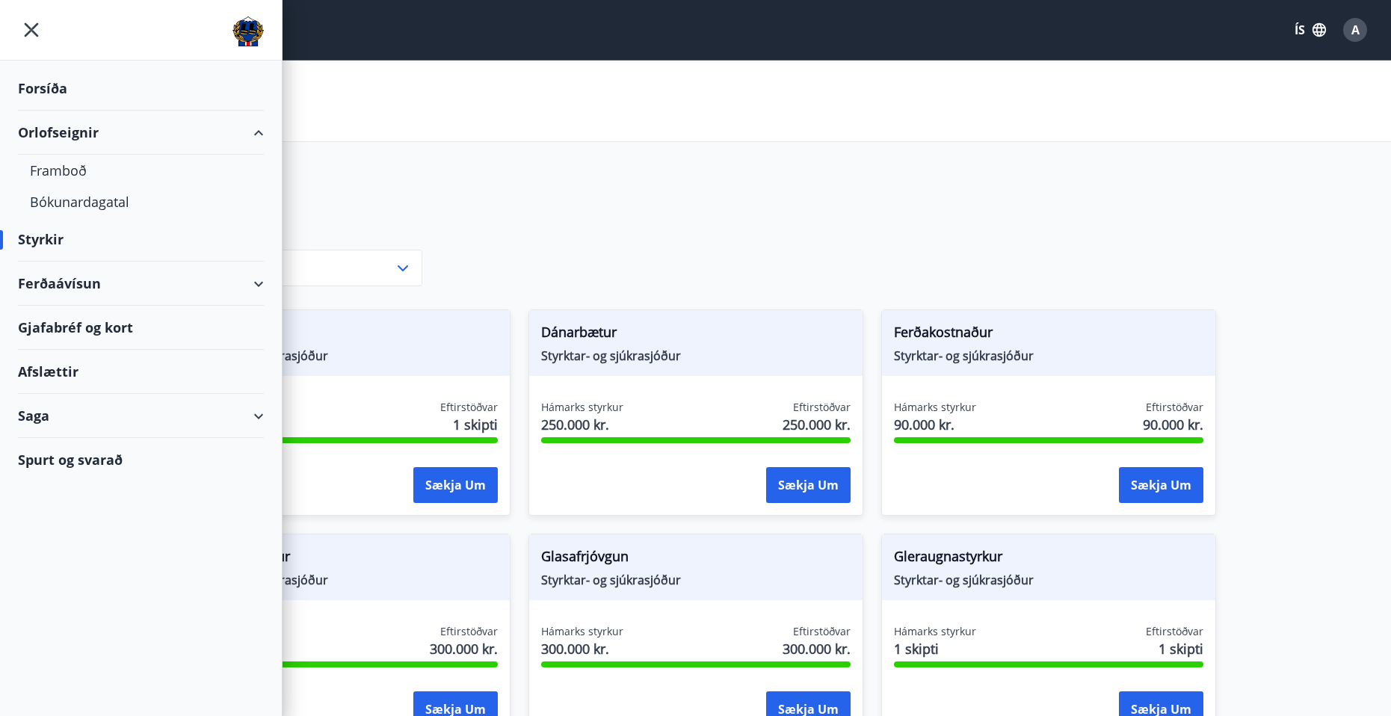
click at [81, 82] on div "Forsíða" at bounding box center [141, 89] width 246 height 44
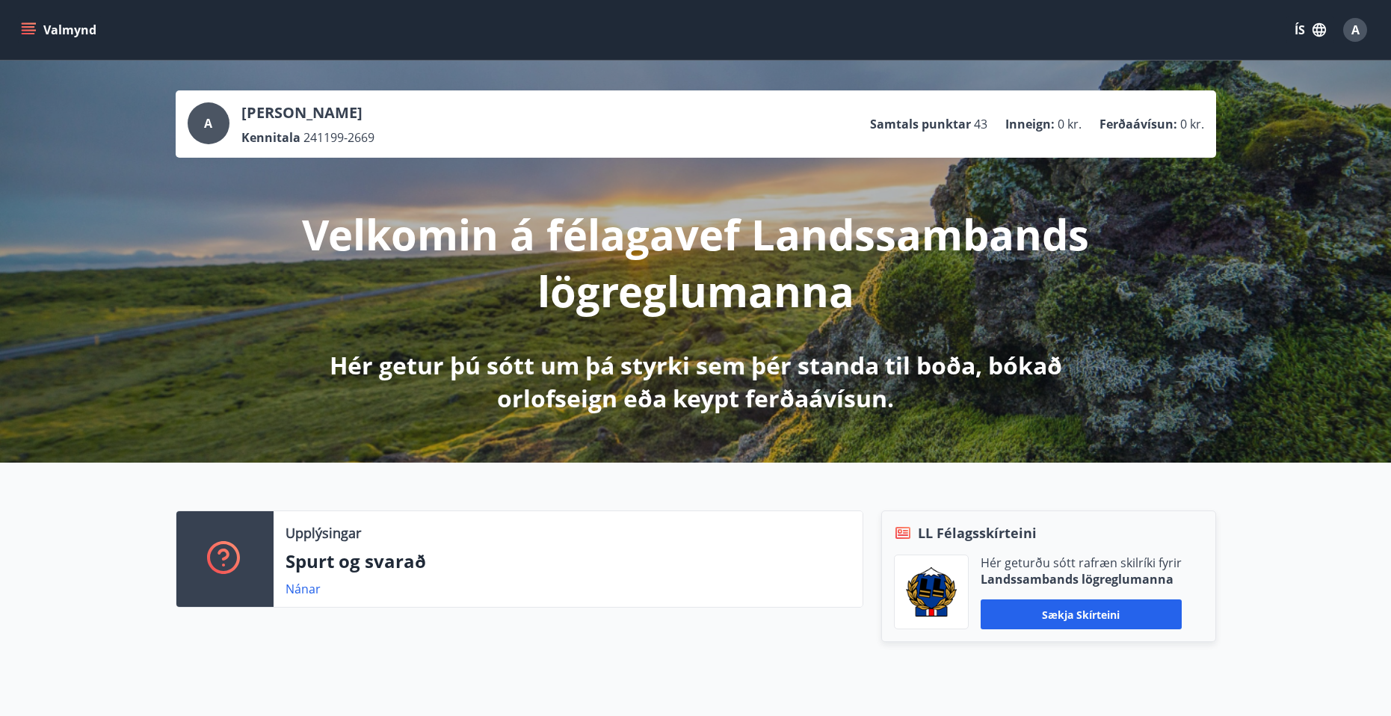
click at [937, 124] on p "Samtals punktar" at bounding box center [920, 124] width 101 height 16
click at [1093, 124] on ul "Samtals punktar 43 Inneign : 0 kr. Ferðaávísun : 0 kr." at bounding box center [1037, 124] width 334 height 28
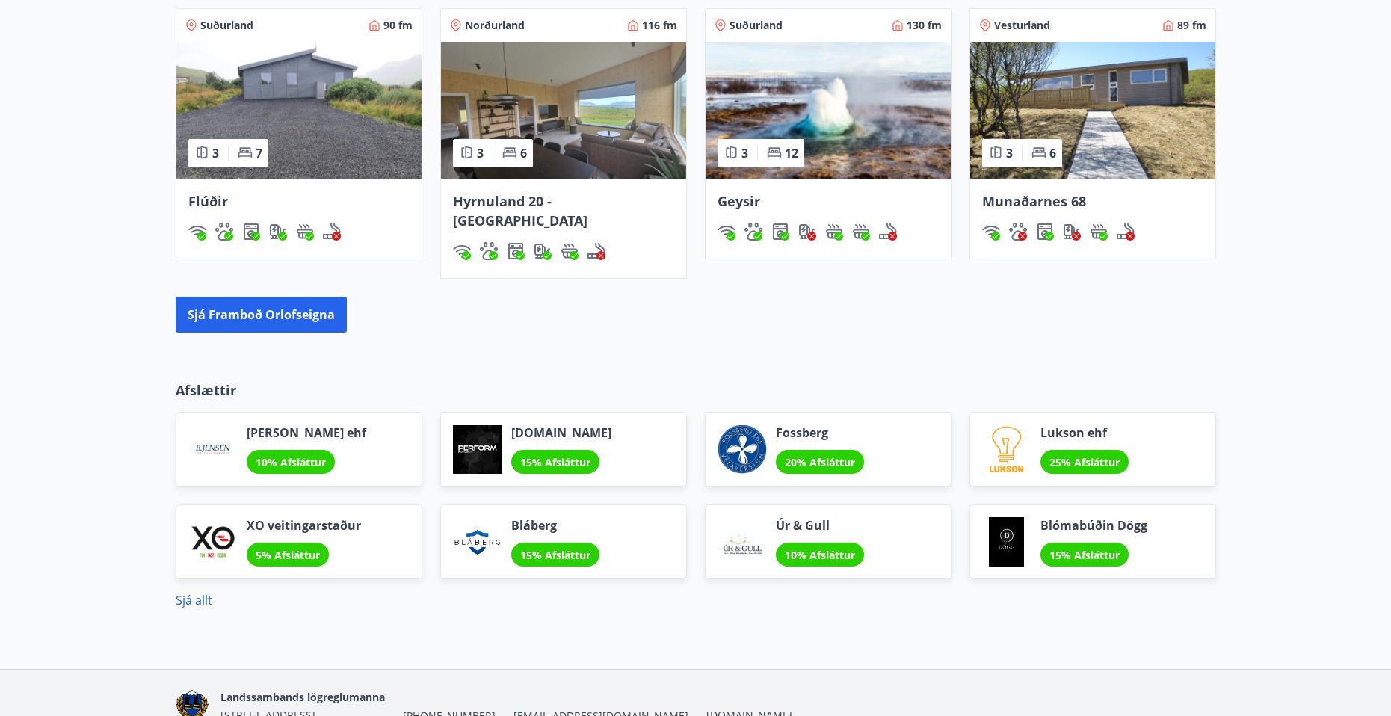
scroll to position [1047, 0]
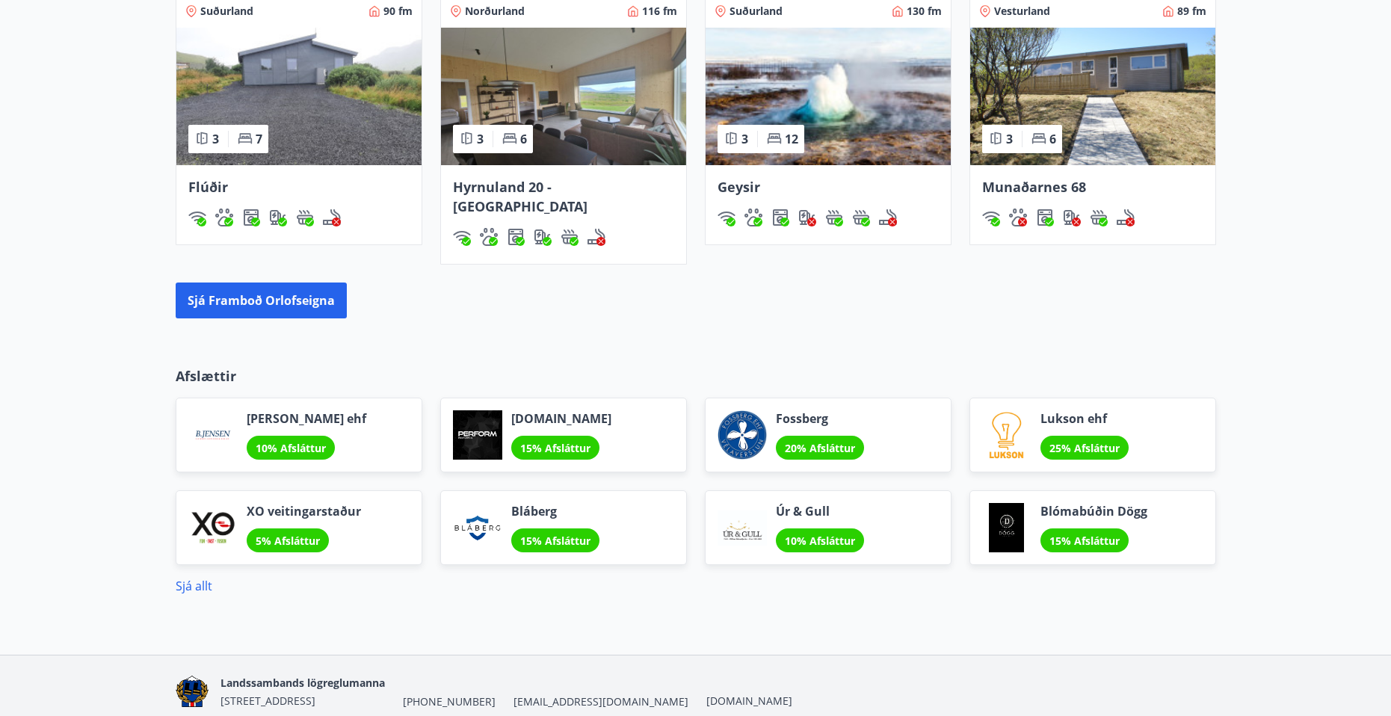
click at [331, 410] on span "[PERSON_NAME] ehf" at bounding box center [307, 418] width 120 height 16
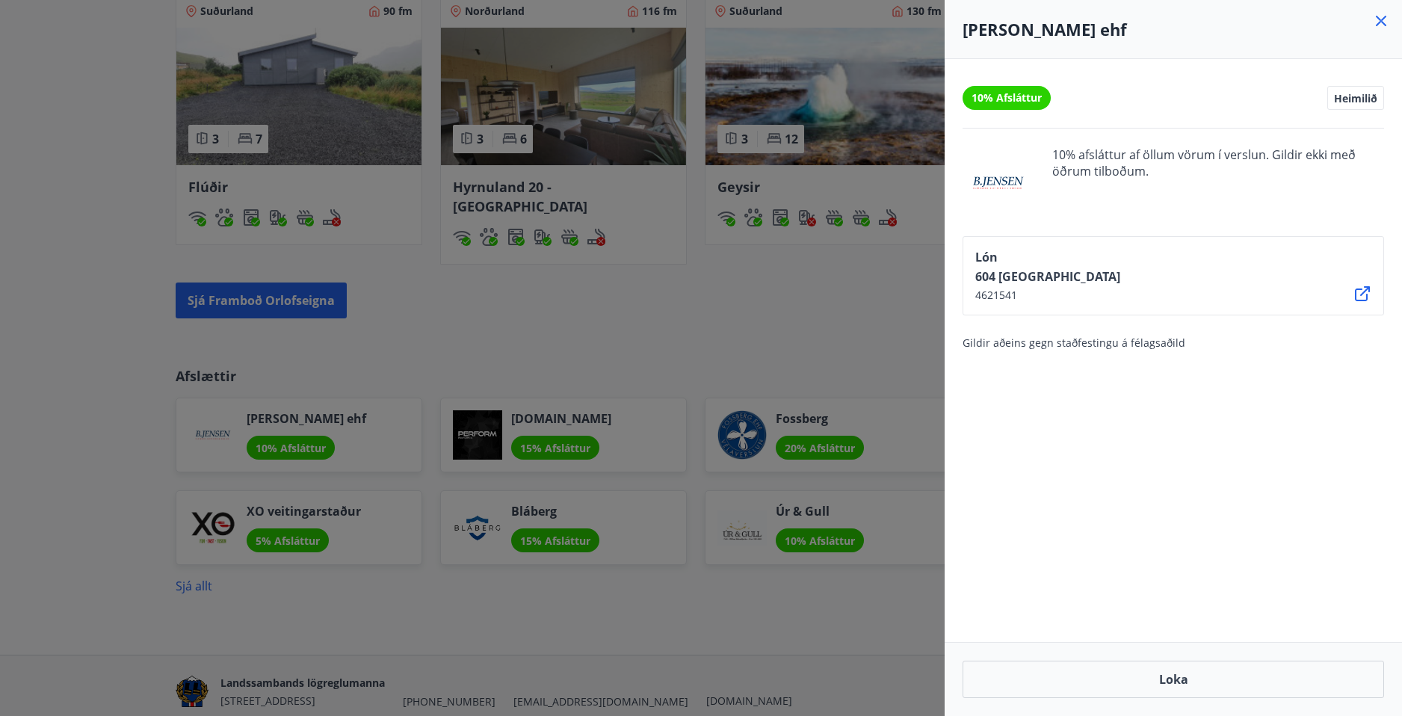
click at [1354, 301] on icon at bounding box center [1363, 294] width 18 height 18
click at [385, 297] on div at bounding box center [701, 358] width 1402 height 716
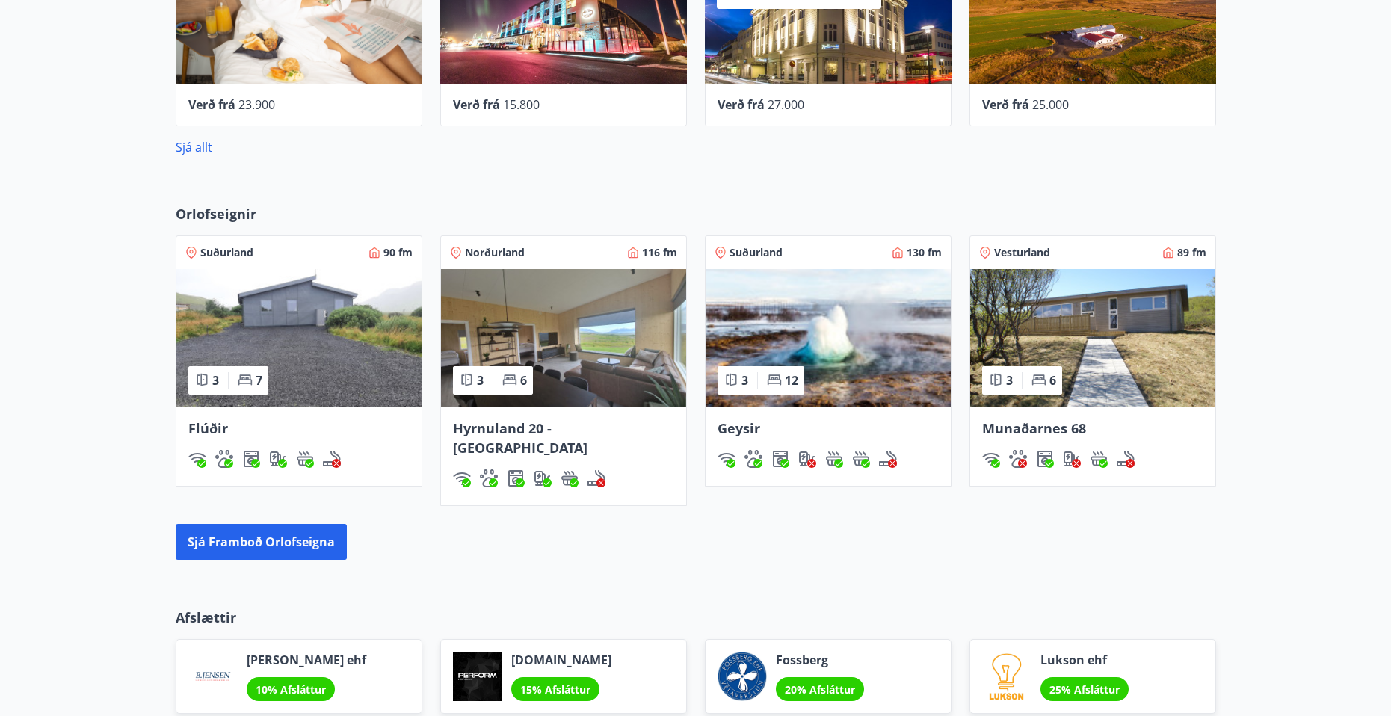
scroll to position [748, 0]
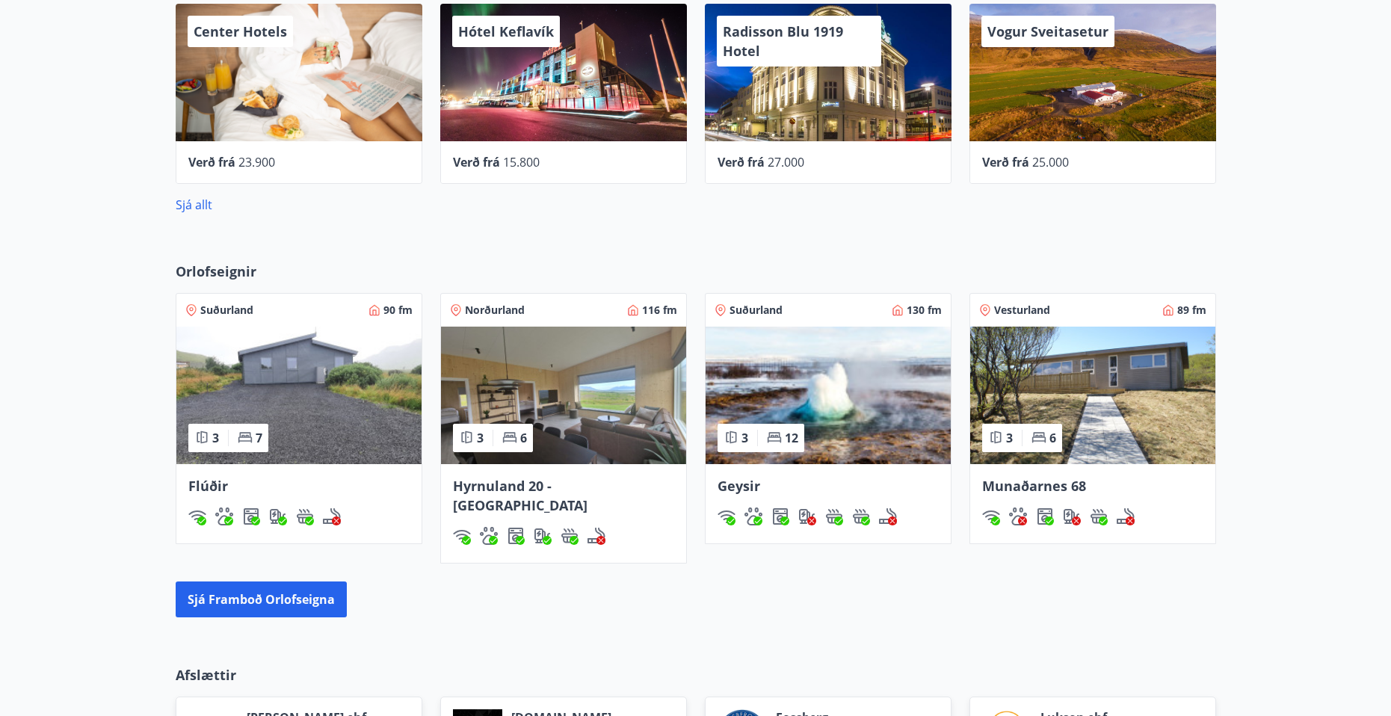
click at [1173, 421] on img at bounding box center [1092, 396] width 245 height 138
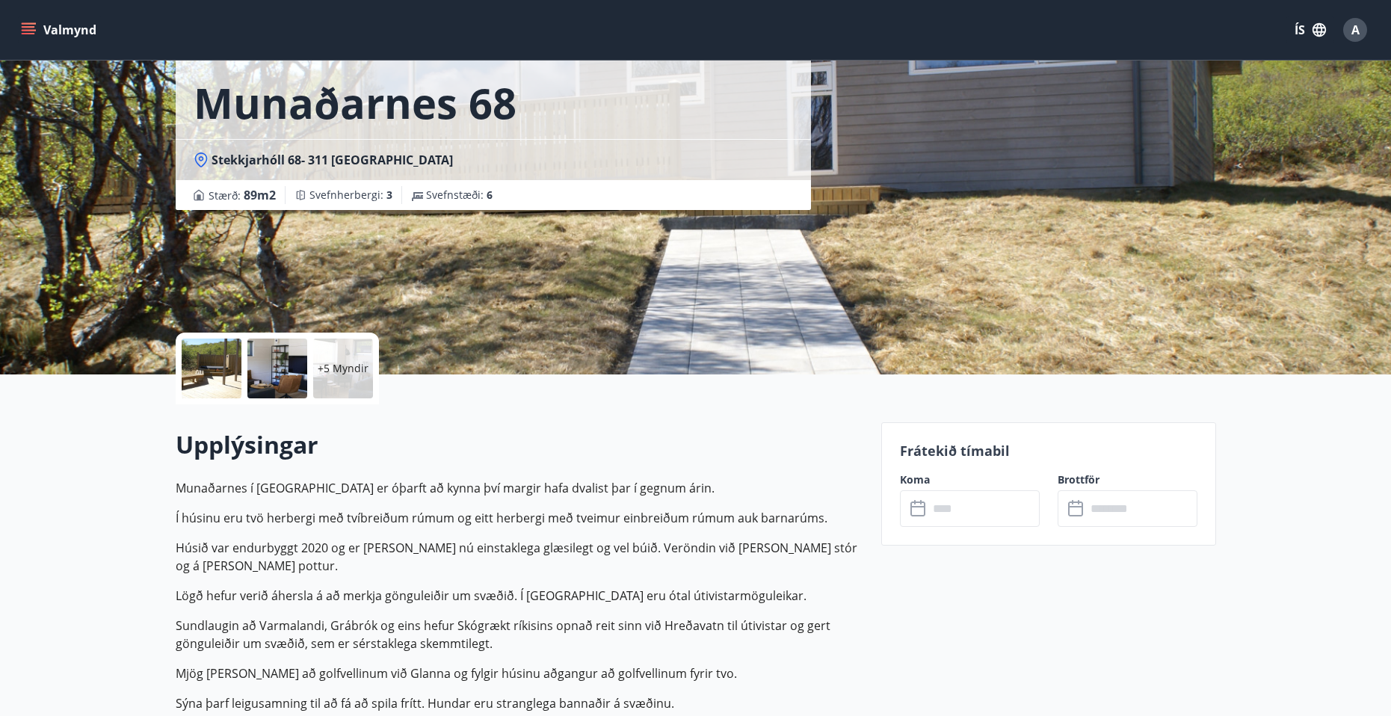
scroll to position [75, 0]
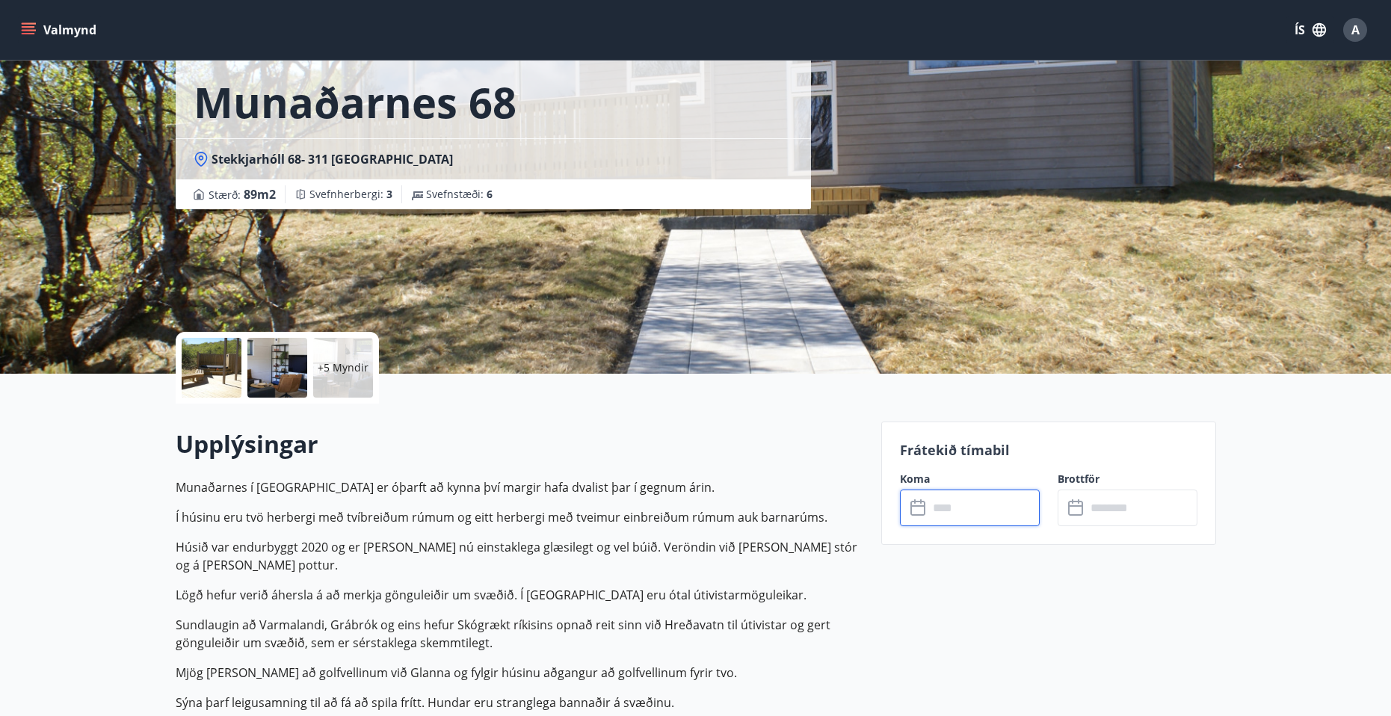
click at [952, 493] on input "text" at bounding box center [983, 508] width 111 height 37
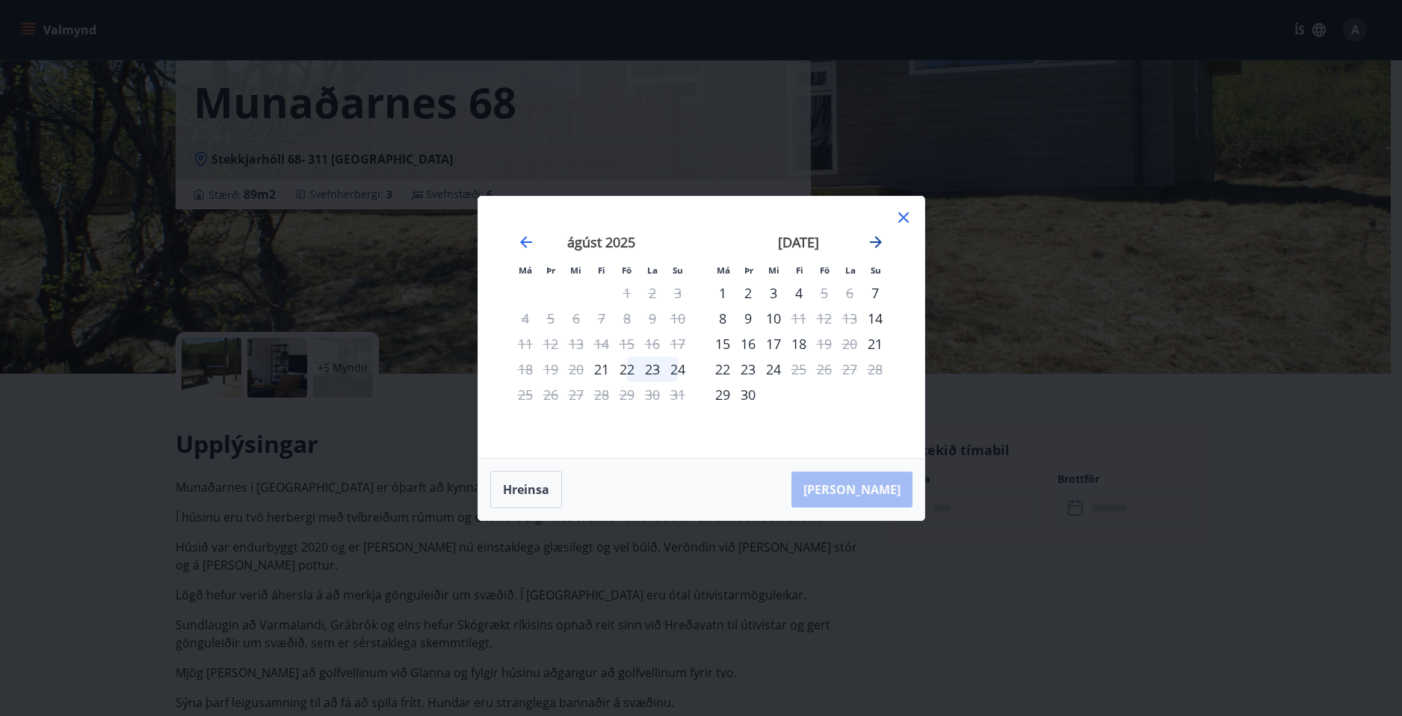
click at [878, 243] on icon "Move forward to switch to the next month." at bounding box center [876, 242] width 18 height 18
click at [875, 243] on icon "Move forward to switch to the next month." at bounding box center [876, 242] width 18 height 18
click at [875, 252] on div "nóvember 2025" at bounding box center [799, 248] width 178 height 66
click at [877, 246] on icon "Move forward to switch to the next month." at bounding box center [876, 242] width 12 height 12
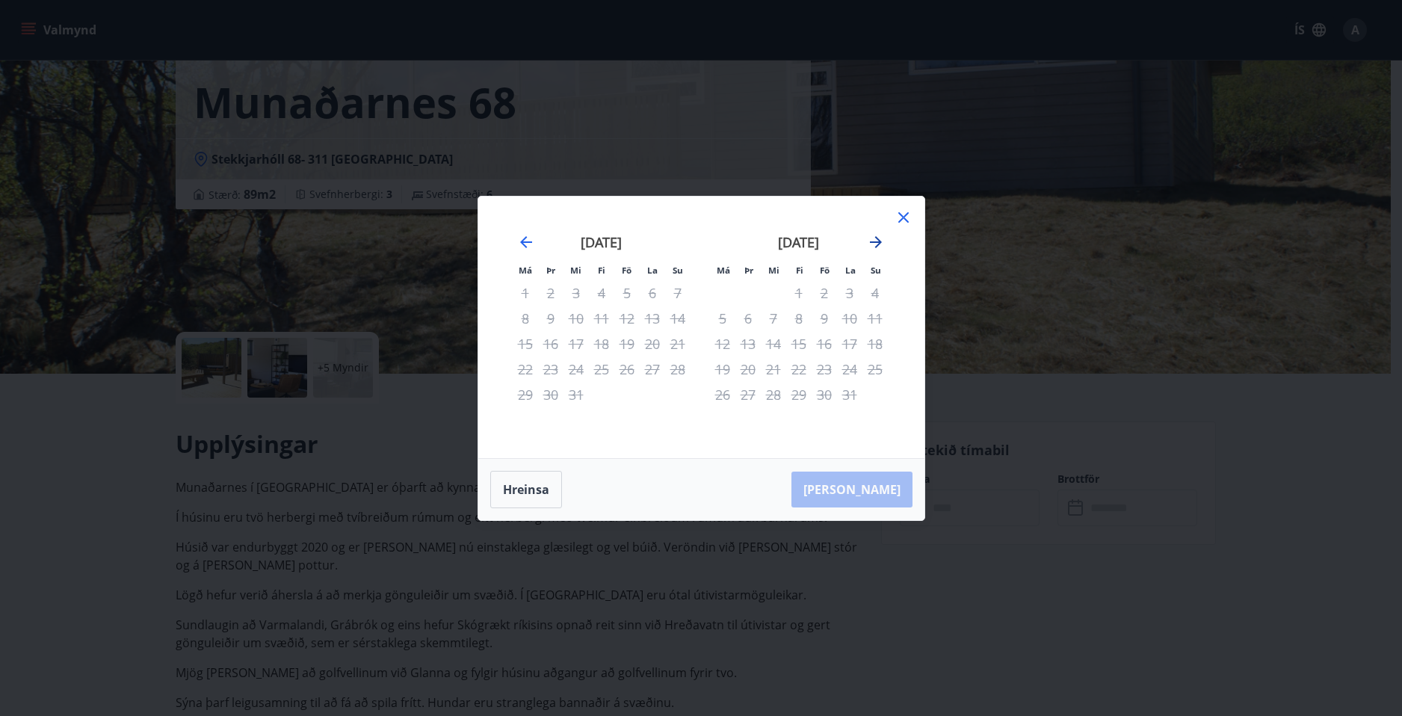
click at [877, 246] on icon "Move forward to switch to the next month." at bounding box center [876, 242] width 12 height 12
click at [533, 235] on icon "Move backward to switch to the previous month." at bounding box center [526, 242] width 18 height 18
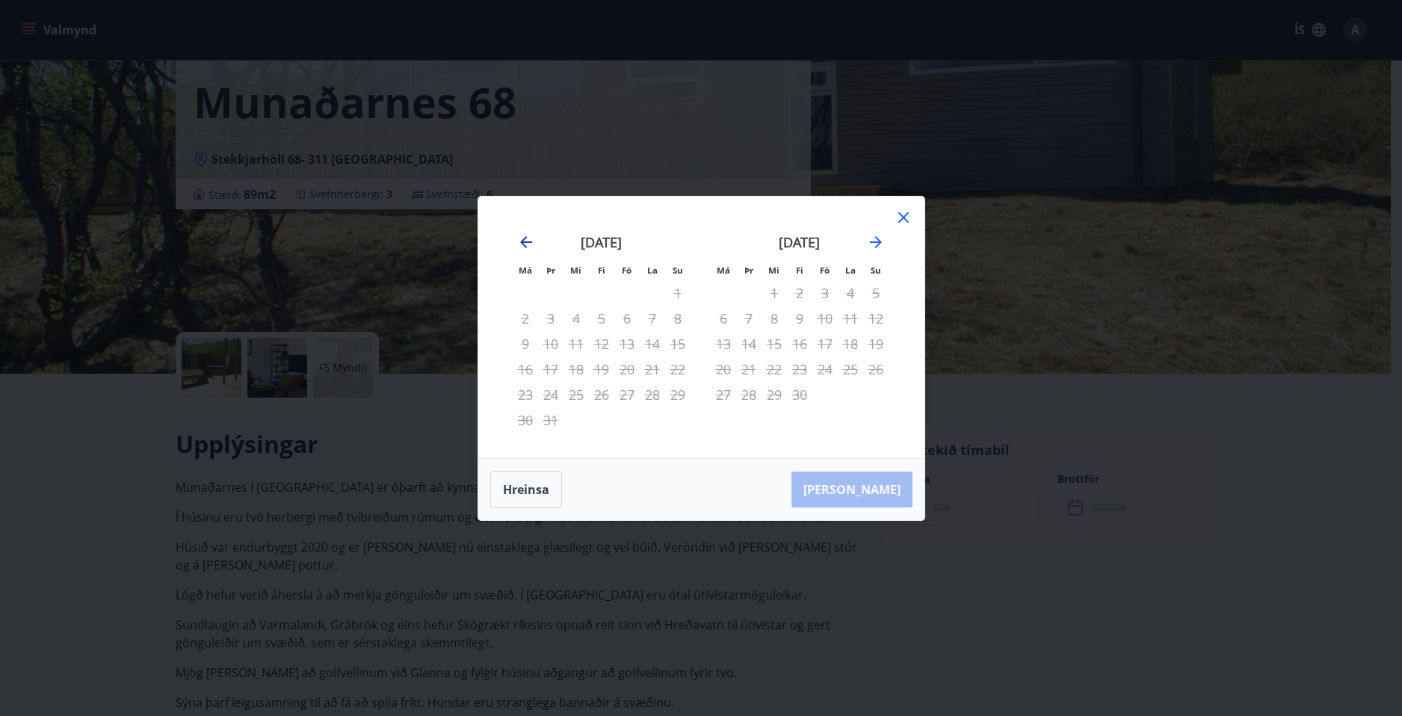
click at [530, 235] on icon "Move backward to switch to the previous month." at bounding box center [526, 242] width 18 height 18
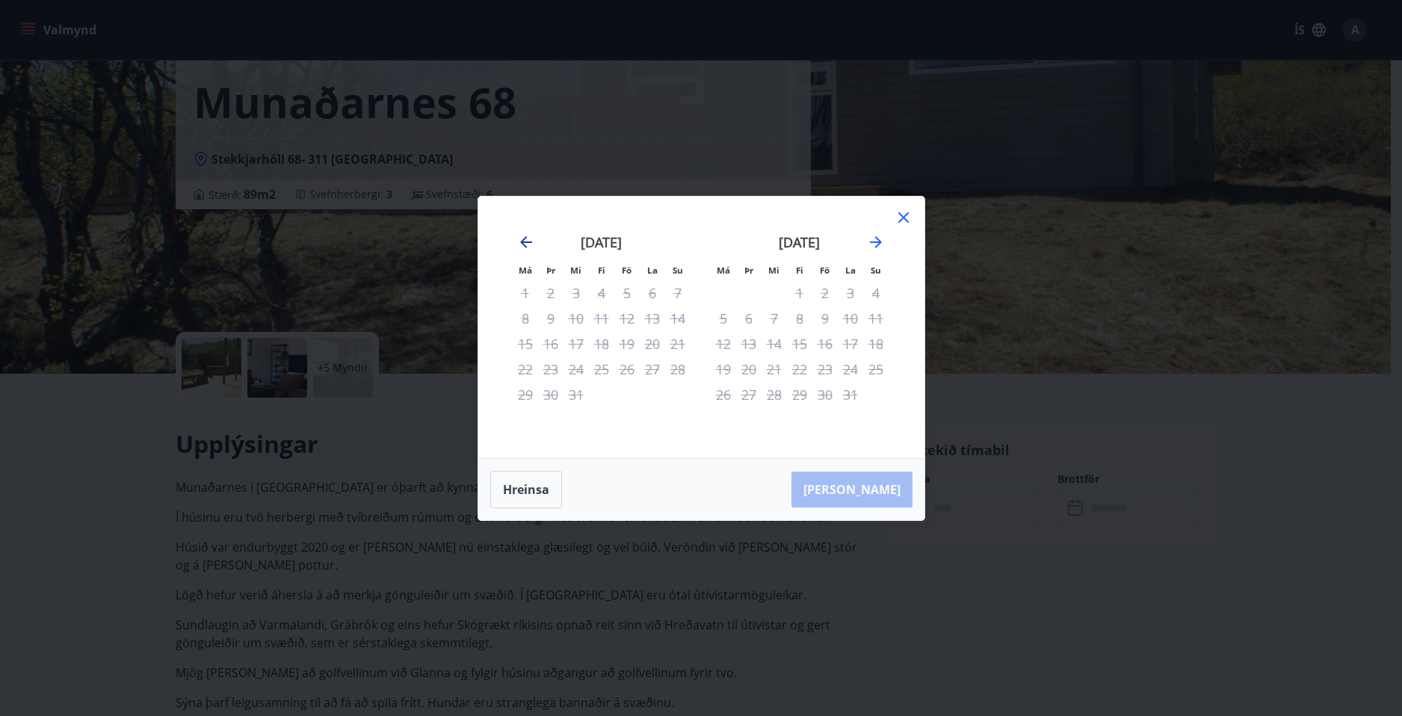
click at [530, 235] on icon "Move backward to switch to the previous month." at bounding box center [526, 242] width 18 height 18
click at [522, 233] on icon "Move backward to switch to the previous month." at bounding box center [526, 242] width 18 height 18
click at [526, 244] on icon "Move backward to switch to the previous month." at bounding box center [526, 242] width 18 height 18
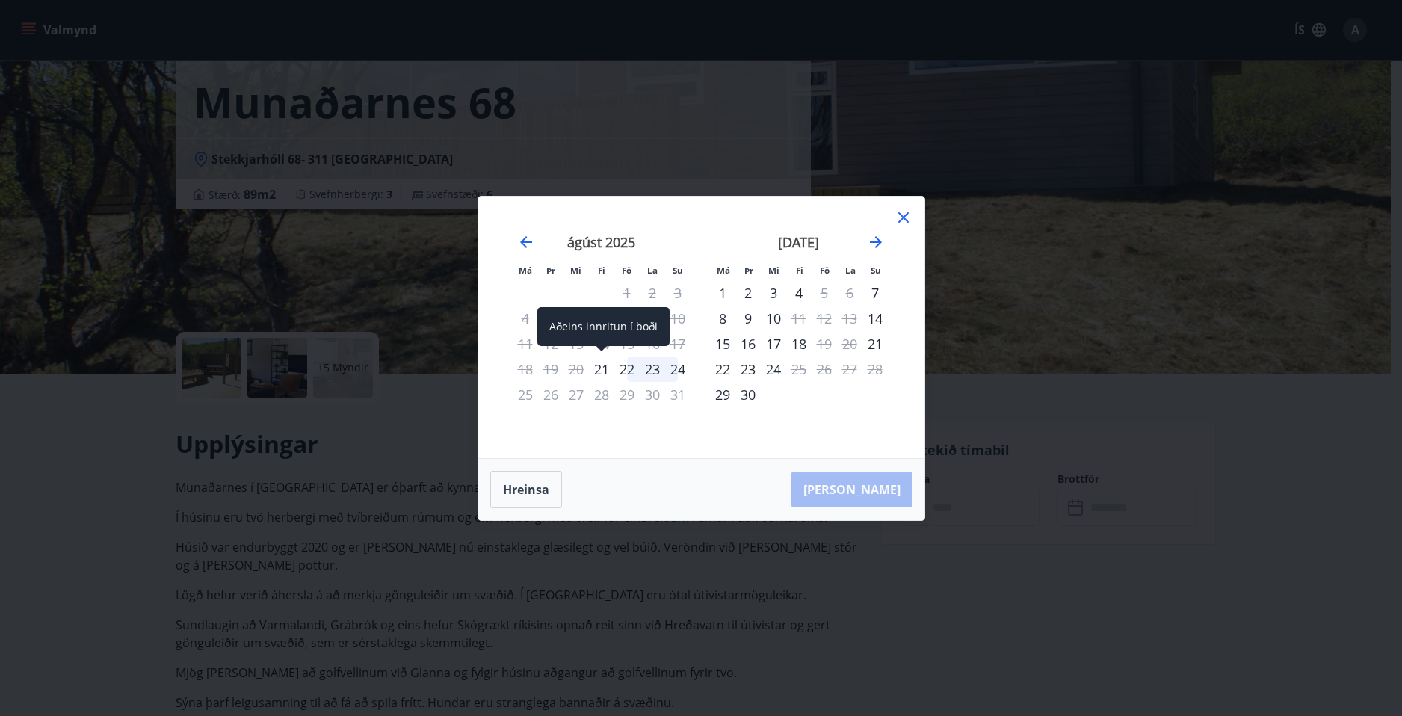
click at [600, 371] on div "21" at bounding box center [601, 369] width 25 height 25
click at [677, 371] on div "24" at bounding box center [677, 369] width 25 height 25
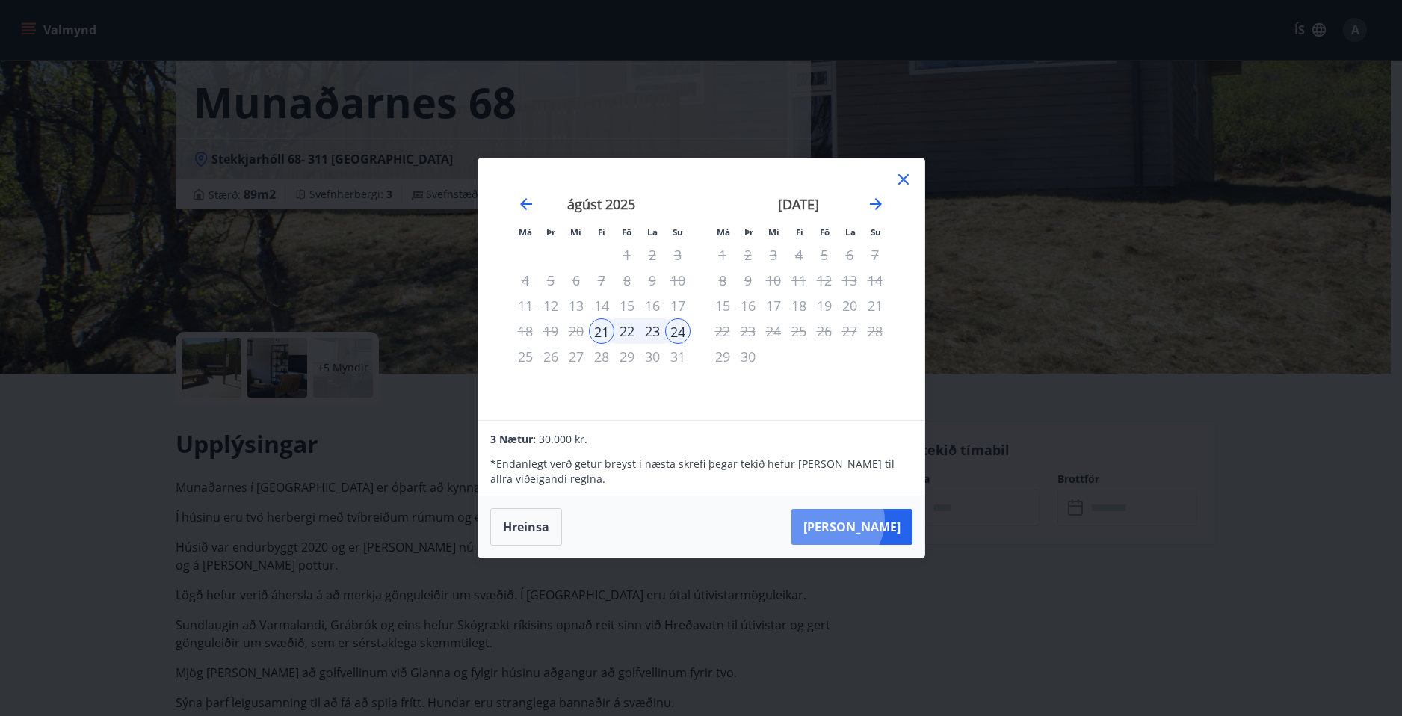
click at [880, 521] on button "[PERSON_NAME]" at bounding box center [852, 527] width 121 height 36
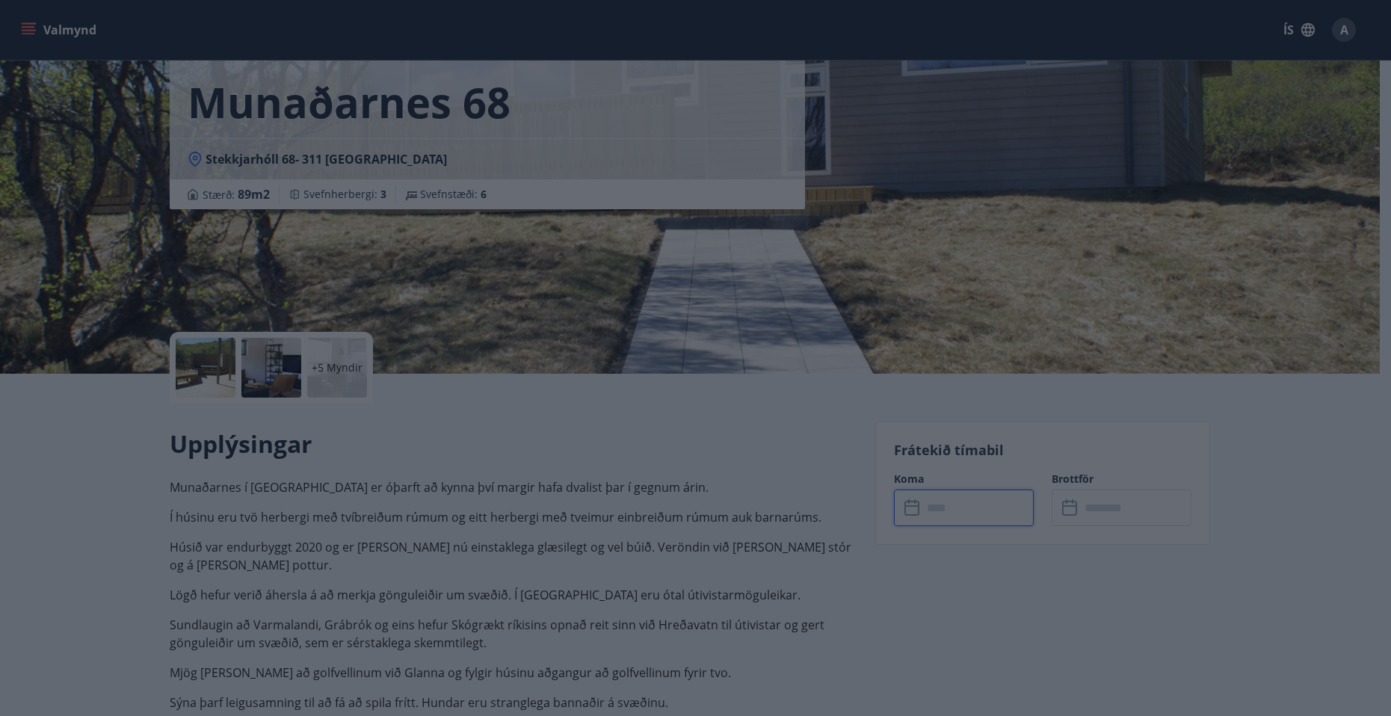
type input "******"
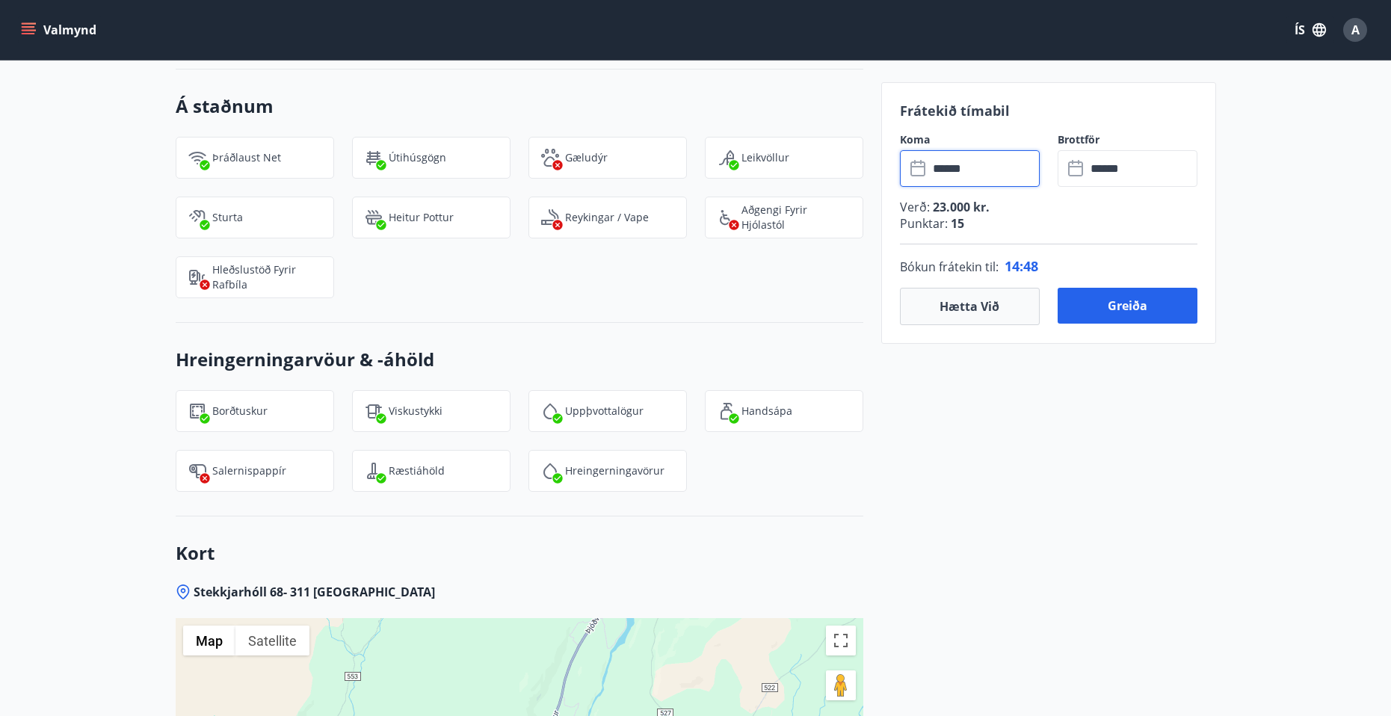
scroll to position [1944, 0]
